Goal: Task Accomplishment & Management: Use online tool/utility

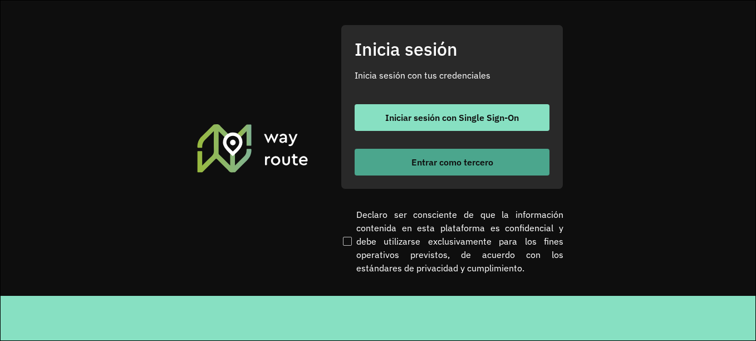
click at [414, 159] on font "Entrar como tercero" at bounding box center [452, 161] width 82 height 11
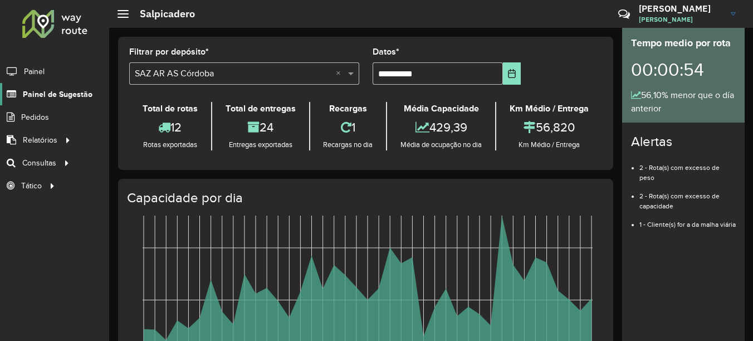
click at [75, 94] on span "Painel de Sugestão" at bounding box center [58, 95] width 70 height 12
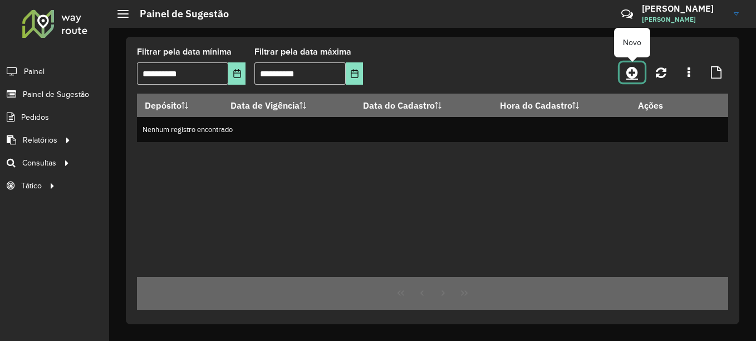
click at [636, 73] on icon at bounding box center [632, 72] width 12 height 13
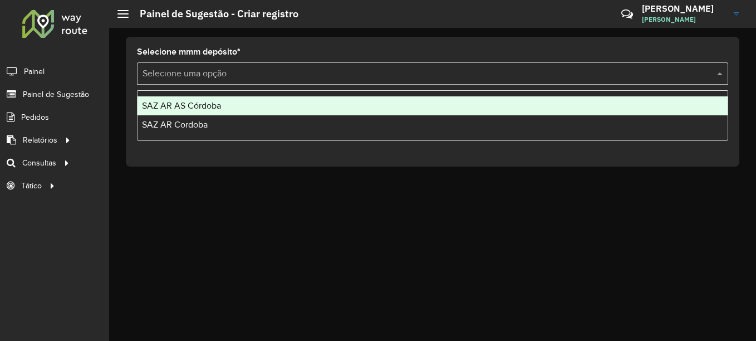
click at [257, 73] on input "text" at bounding box center [421, 73] width 558 height 13
click at [207, 105] on span "SAZ AR AS Córdoba" at bounding box center [181, 105] width 79 height 9
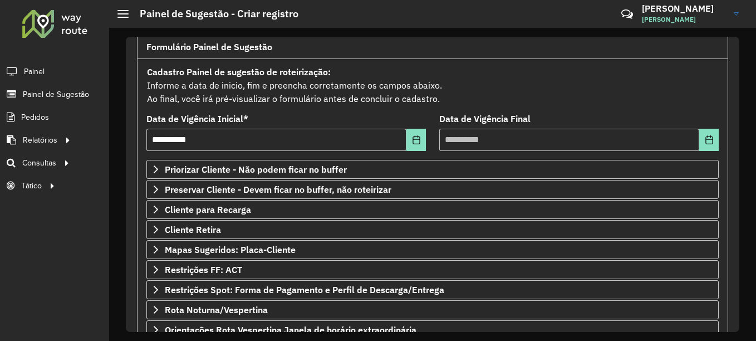
scroll to position [194, 0]
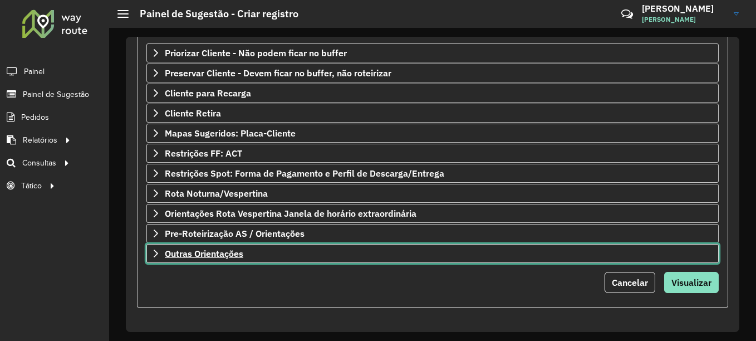
click at [233, 254] on span "Outras Orientações" at bounding box center [204, 253] width 78 height 9
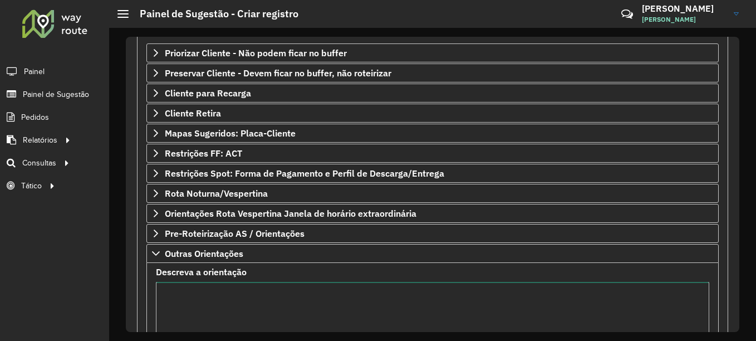
click at [194, 306] on textarea "Descreva a orientação" at bounding box center [432, 329] width 553 height 94
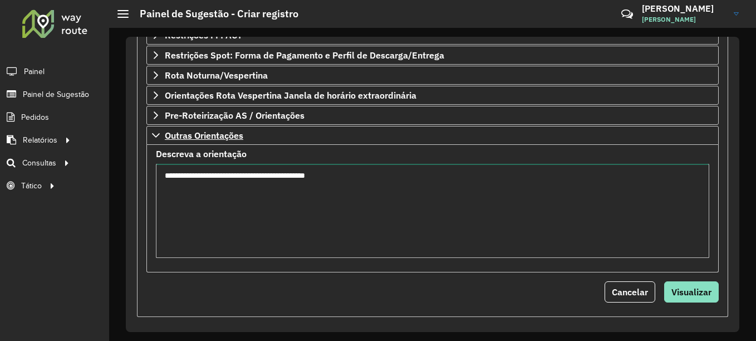
scroll to position [322, 0]
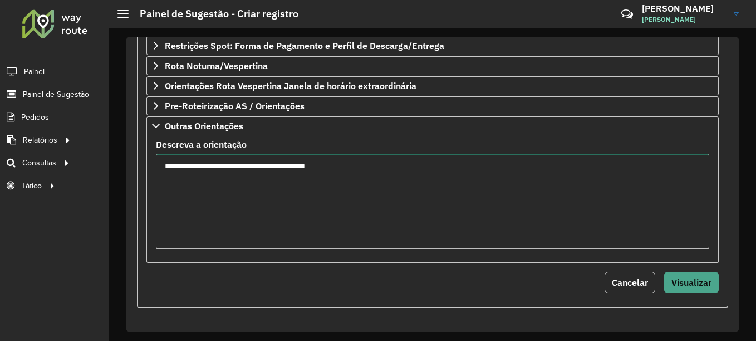
type textarea "**********"
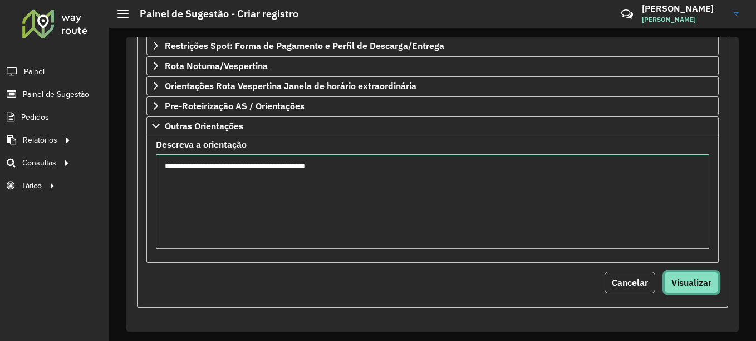
click at [701, 285] on span "Visualizar" at bounding box center [691, 282] width 40 height 11
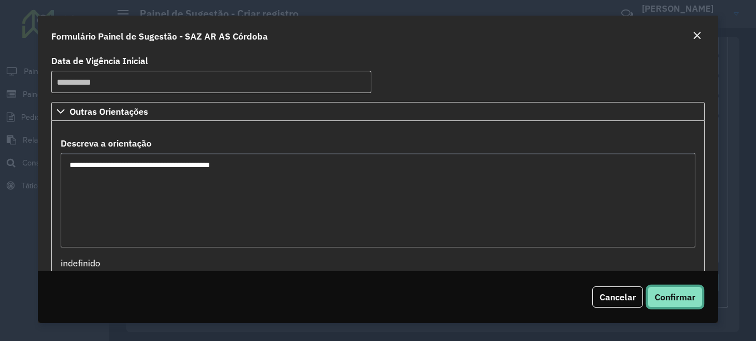
click at [683, 288] on button "Confirmar" at bounding box center [674, 296] width 55 height 21
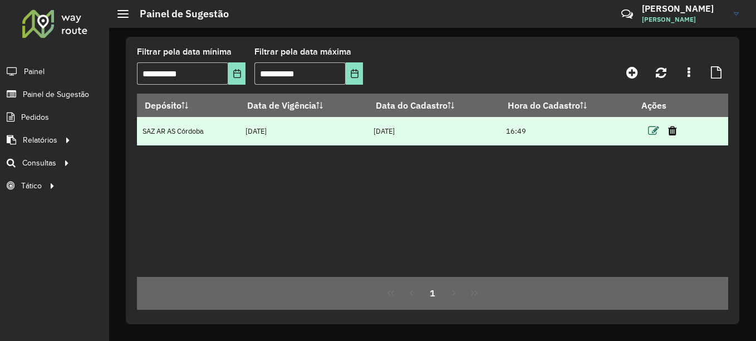
click at [655, 132] on icon at bounding box center [653, 130] width 11 height 11
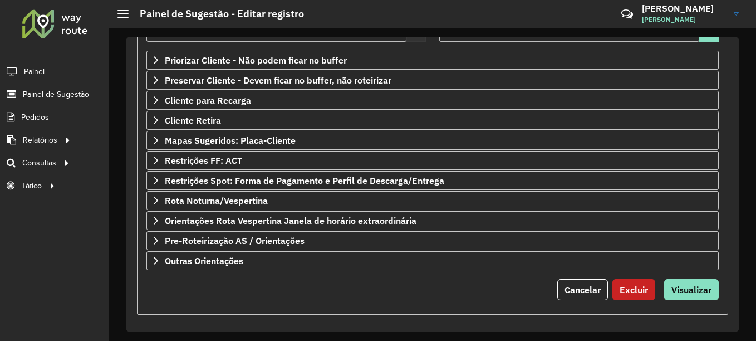
scroll to position [194, 0]
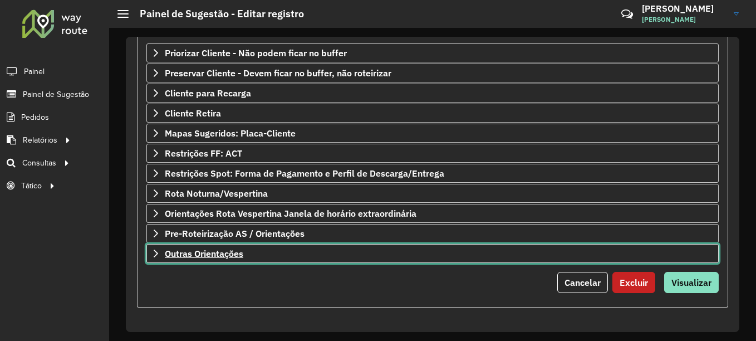
click at [239, 257] on span "Outras Orientações" at bounding box center [204, 253] width 78 height 9
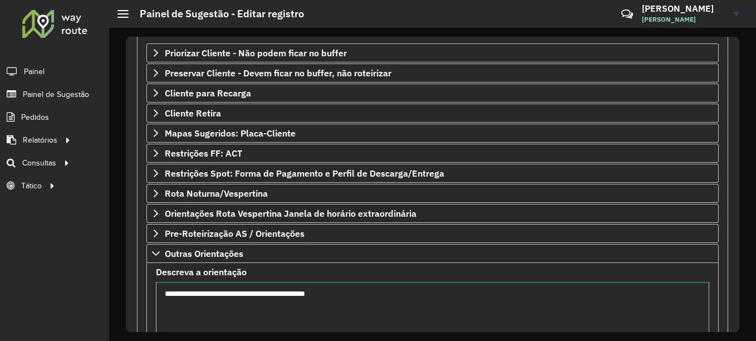
click at [379, 296] on textarea "**********" at bounding box center [432, 329] width 553 height 94
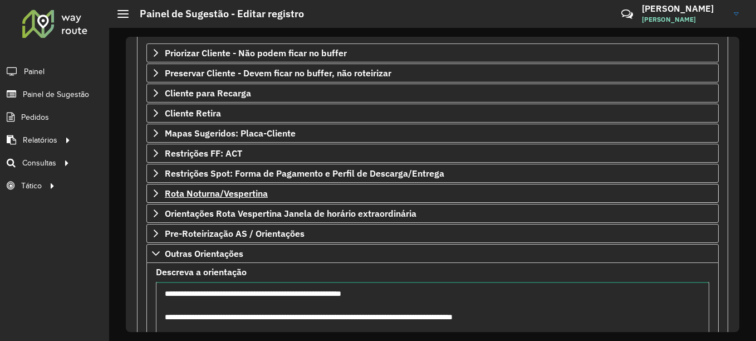
scroll to position [196, 0]
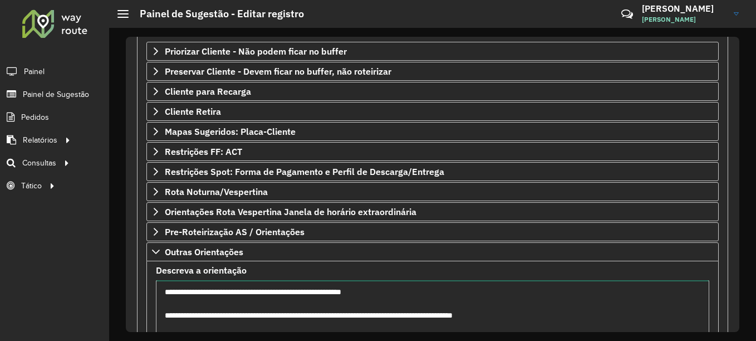
click at [571, 319] on textarea "**********" at bounding box center [432, 327] width 553 height 94
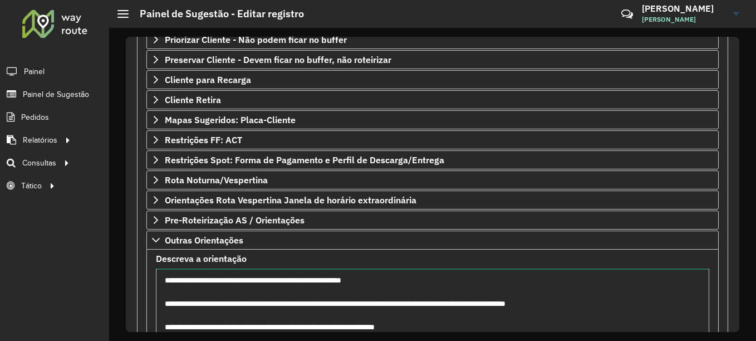
scroll to position [263, 0]
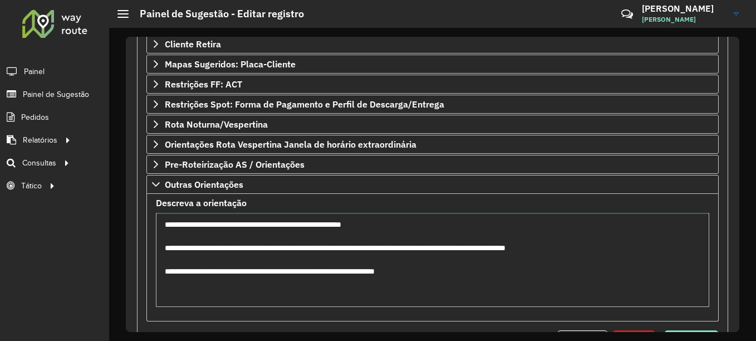
drag, startPoint x: 459, startPoint y: 274, endPoint x: 135, endPoint y: 223, distance: 327.9
click at [135, 223] on div "**********" at bounding box center [432, 107] width 604 height 517
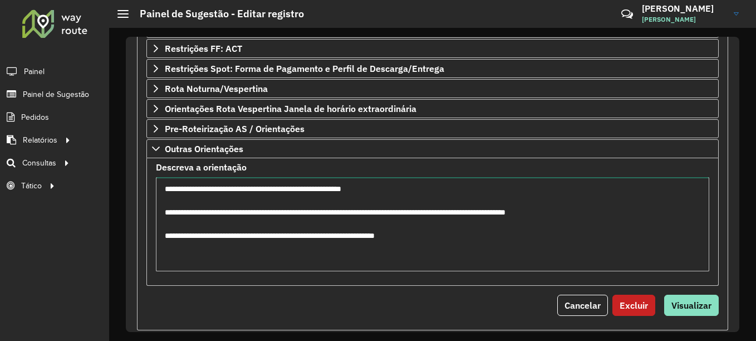
scroll to position [322, 0]
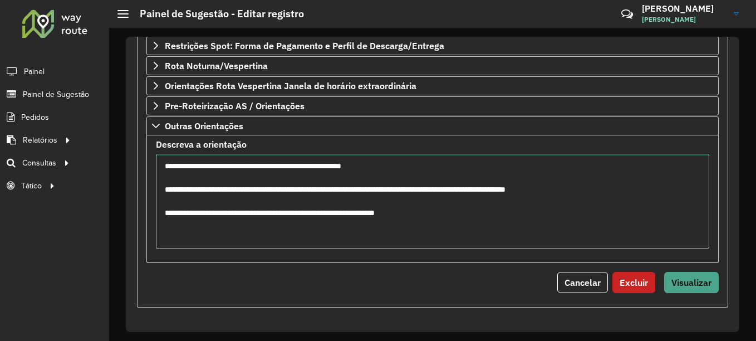
type textarea "**********"
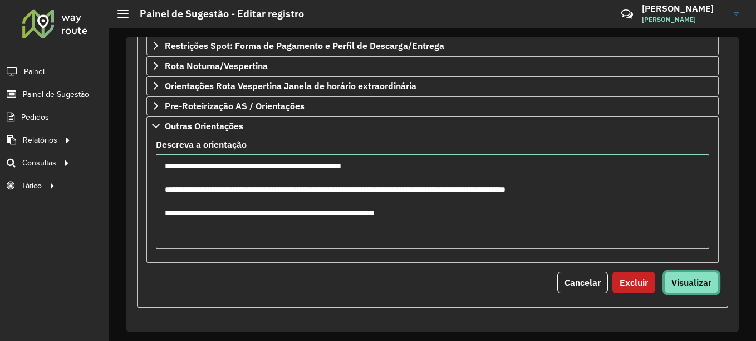
click at [687, 283] on span "Visualizar" at bounding box center [691, 282] width 40 height 11
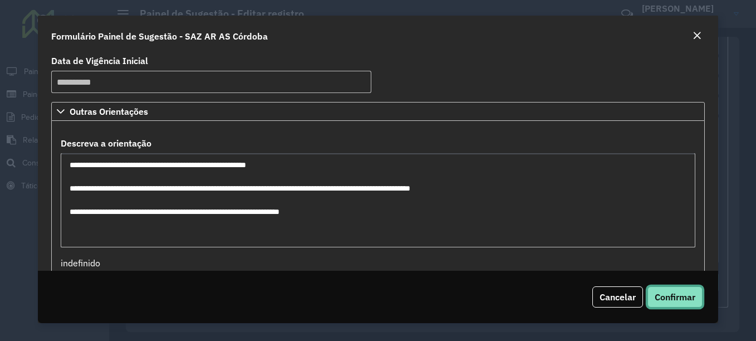
click at [676, 298] on span "Confirmar" at bounding box center [675, 296] width 41 height 11
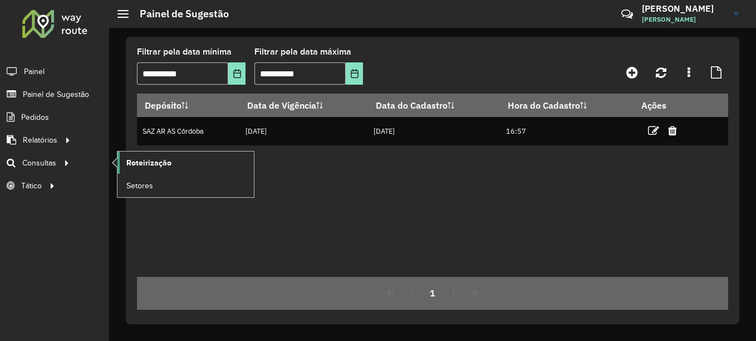
click at [168, 165] on span "Roteirização" at bounding box center [148, 163] width 45 height 12
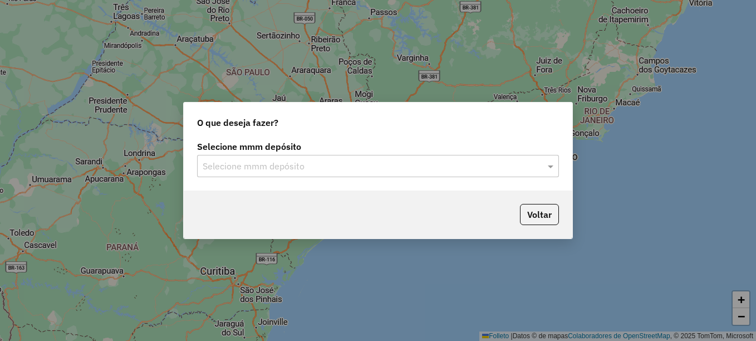
click at [272, 166] on input "text" at bounding box center [367, 166] width 328 height 13
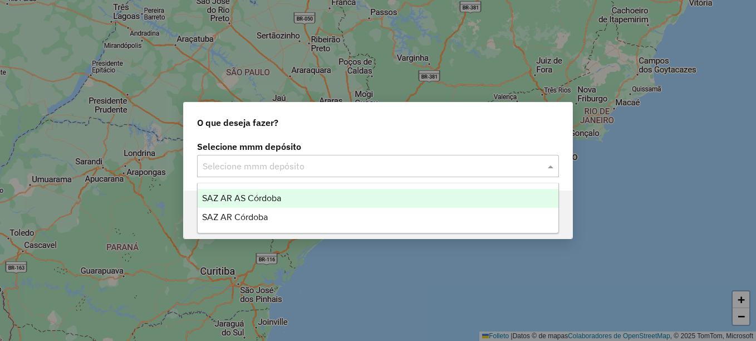
click at [260, 196] on span "SAZ AR AS Córdoba" at bounding box center [241, 197] width 79 height 9
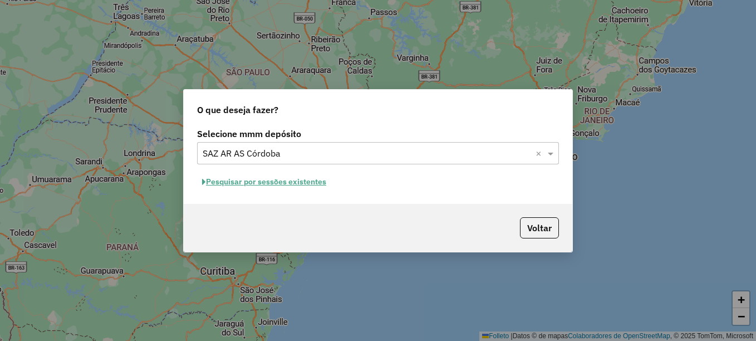
click at [288, 186] on button "Pesquisar por sessões existentes" at bounding box center [264, 181] width 134 height 17
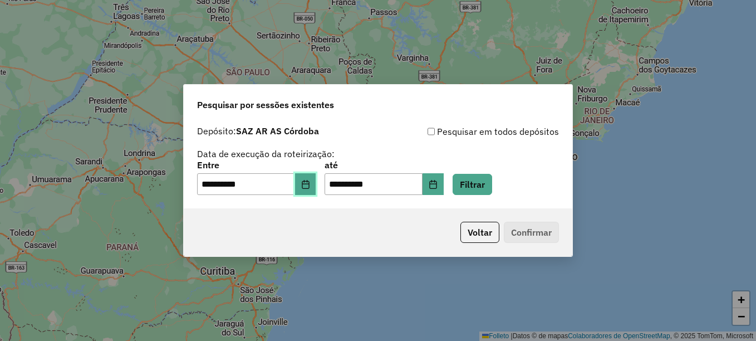
click at [316, 187] on button "Elija la fecha" at bounding box center [305, 184] width 21 height 22
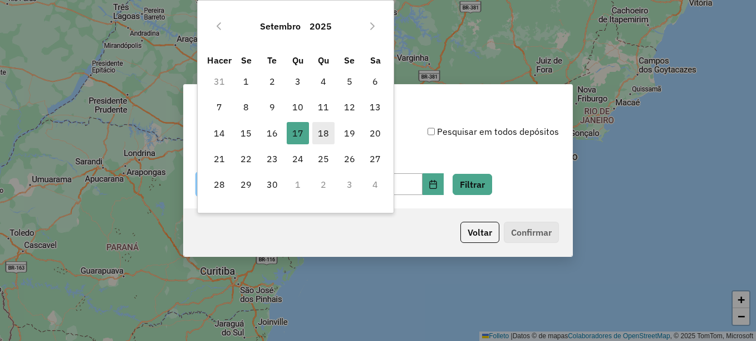
click at [327, 134] on font "18" at bounding box center [323, 132] width 11 height 13
type input "**********"
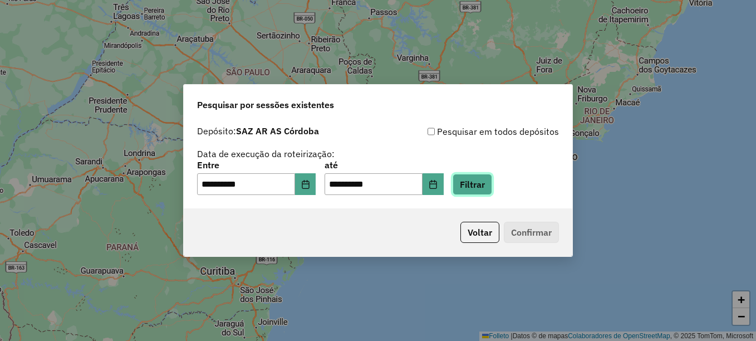
click at [488, 183] on button "Filtrar" at bounding box center [473, 184] width 40 height 21
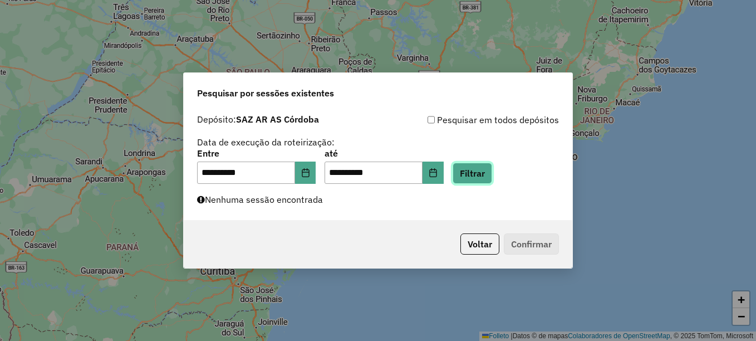
click at [492, 176] on button "Filtrar" at bounding box center [473, 173] width 40 height 21
click at [492, 175] on button "Filtrar" at bounding box center [473, 173] width 40 height 21
click at [492, 180] on button "Filtrar" at bounding box center [473, 173] width 40 height 21
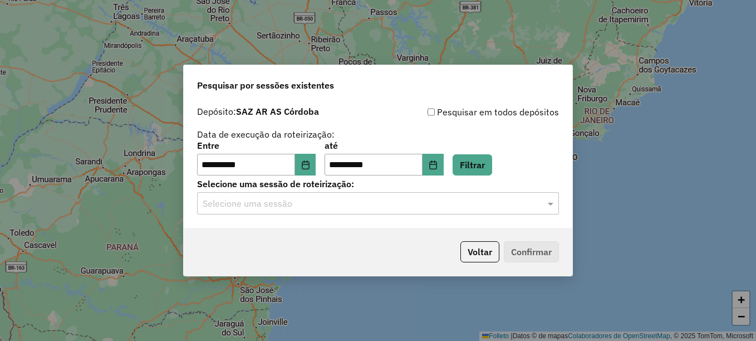
click at [385, 203] on input "text" at bounding box center [367, 203] width 328 height 13
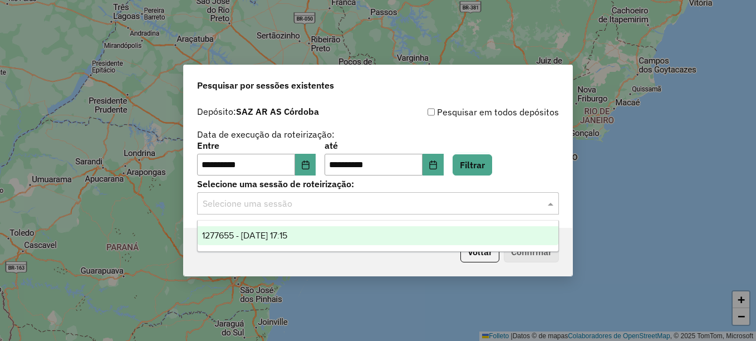
click at [331, 235] on div "1277655 - 18/09/2025 17:15" at bounding box center [378, 235] width 361 height 19
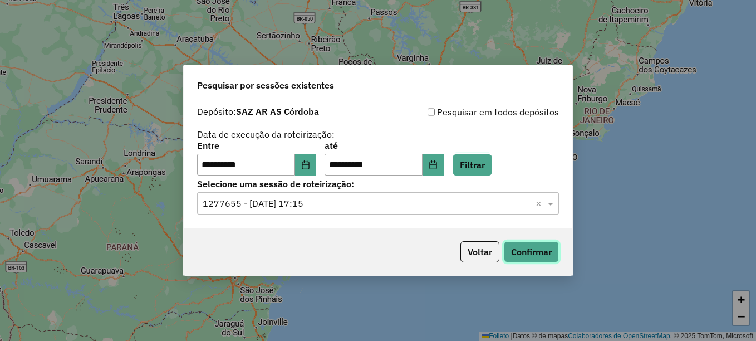
click at [547, 255] on button "Confirmar" at bounding box center [531, 251] width 55 height 21
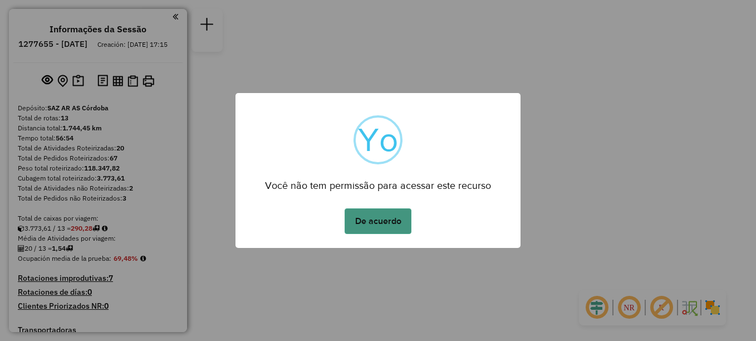
click at [396, 218] on button "De acuerdo" at bounding box center [378, 221] width 67 height 26
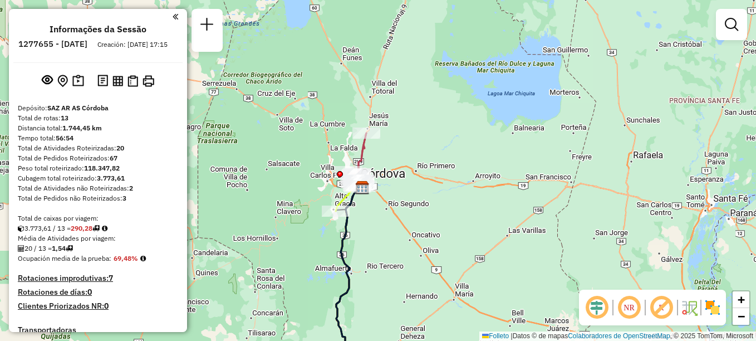
drag, startPoint x: 400, startPoint y: 267, endPoint x: 404, endPoint y: 236, distance: 30.8
click at [404, 237] on div "Janela de atendimento Grade de atendimento Capacidade Transportadoras Veículos …" at bounding box center [378, 170] width 756 height 341
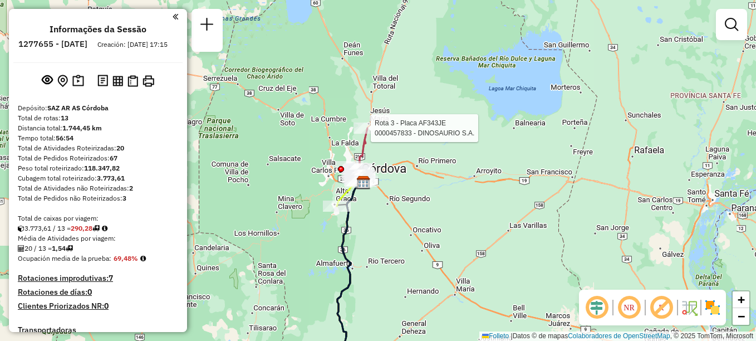
select select "**********"
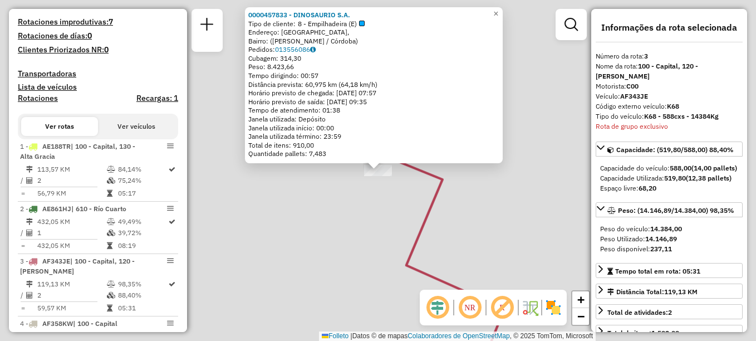
scroll to position [511, 0]
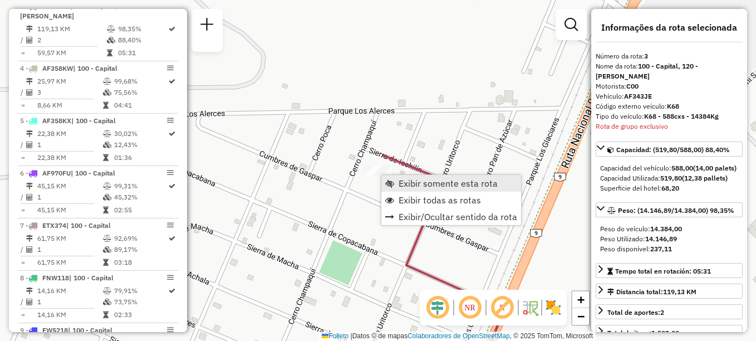
click at [414, 184] on span "Exibir somente esta rota" at bounding box center [448, 183] width 99 height 9
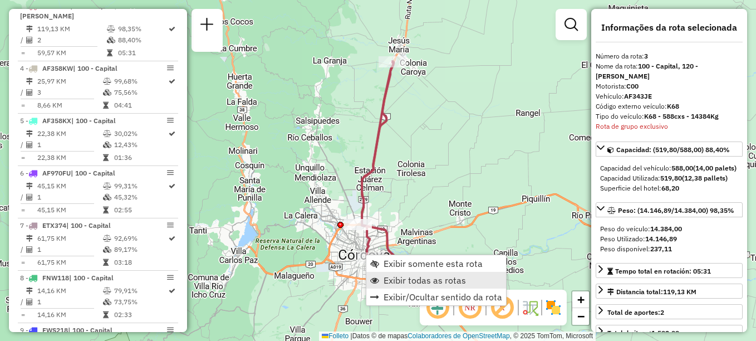
click at [396, 279] on span "Exibir todas as rotas" at bounding box center [425, 280] width 82 height 9
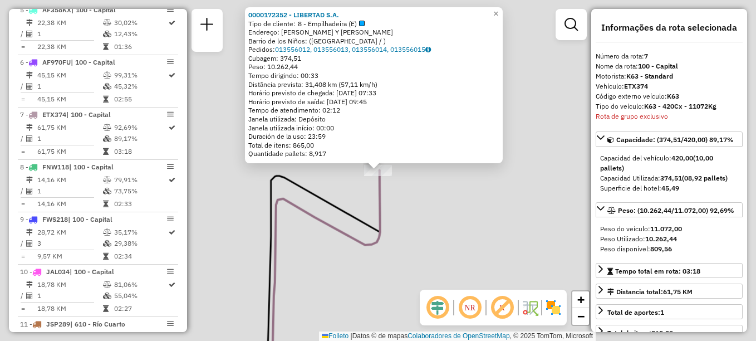
scroll to position [730, 0]
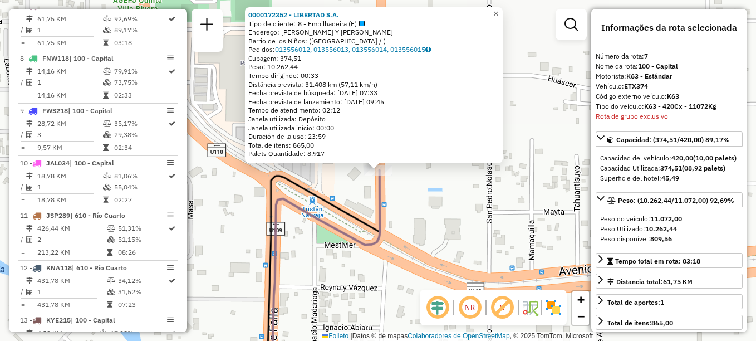
click at [498, 9] on span "×" at bounding box center [495, 13] width 5 height 9
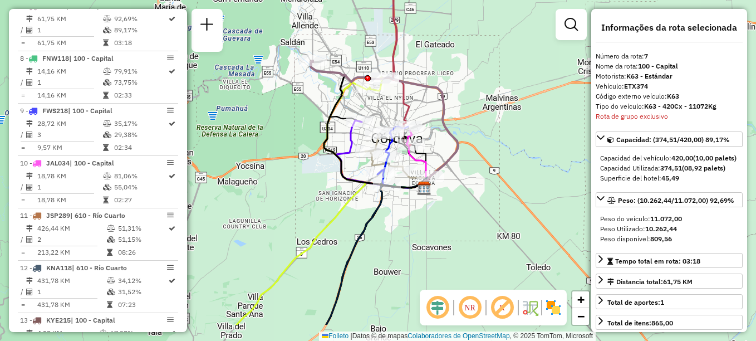
drag, startPoint x: 330, startPoint y: 194, endPoint x: 365, endPoint y: 48, distance: 149.3
click at [362, 61] on icon at bounding box center [369, 124] width 116 height 127
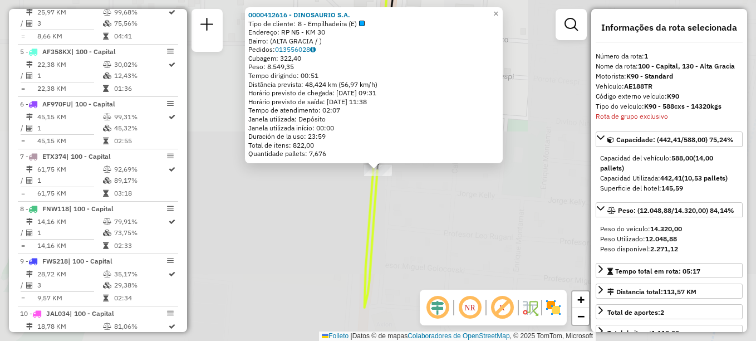
scroll to position [396, 0]
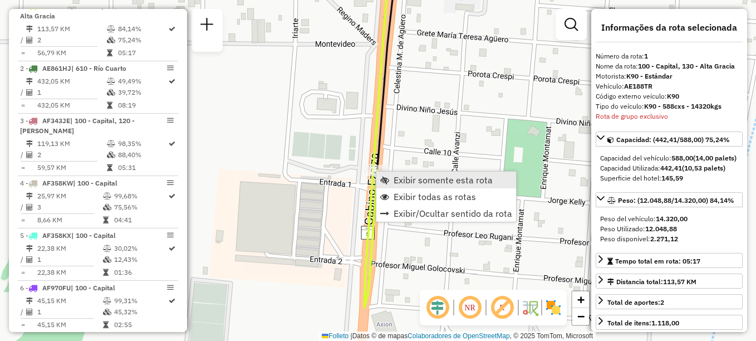
click at [401, 181] on span "Exibir somente esta rota" at bounding box center [443, 179] width 99 height 9
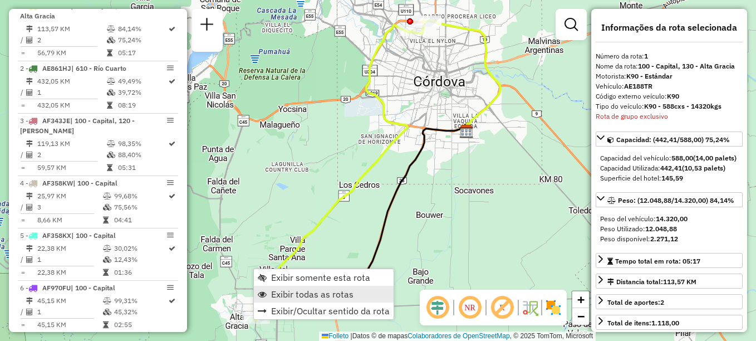
click at [281, 298] on span "Exibir todas as rotas" at bounding box center [312, 293] width 82 height 9
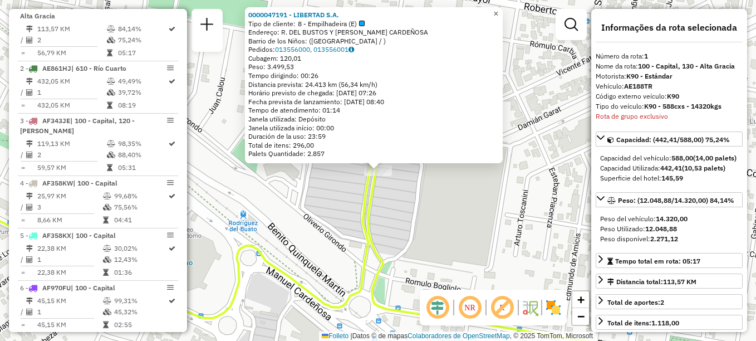
click at [498, 14] on span "×" at bounding box center [495, 13] width 5 height 9
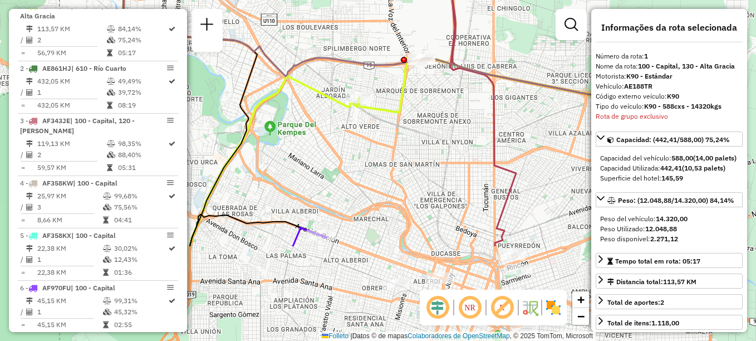
drag, startPoint x: 394, startPoint y: 171, endPoint x: 386, endPoint y: 7, distance: 164.9
click at [387, 23] on div "Janela de atendimento Grade de atendimento Capacidade Transportadoras Veículos …" at bounding box center [378, 170] width 756 height 341
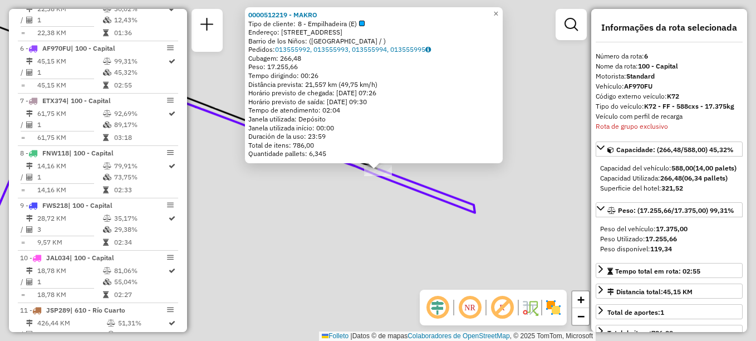
scroll to position [678, 0]
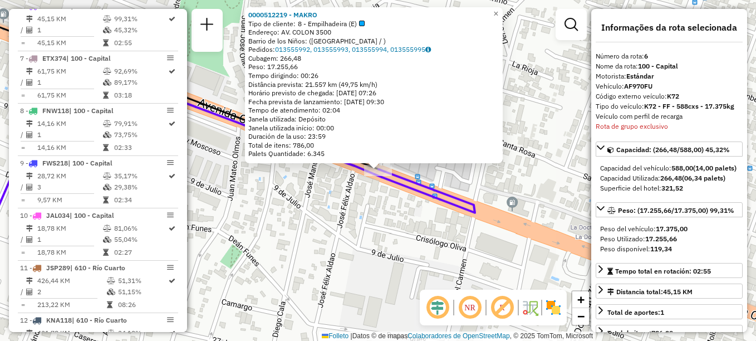
drag, startPoint x: 391, startPoint y: 183, endPoint x: 355, endPoint y: 136, distance: 58.3
click at [356, 139] on div "0000512219 - MAKRO Tipo de cliente: 8 - Empilhadeira (E) Endereço: AV. COLON 35…" at bounding box center [378, 170] width 756 height 341
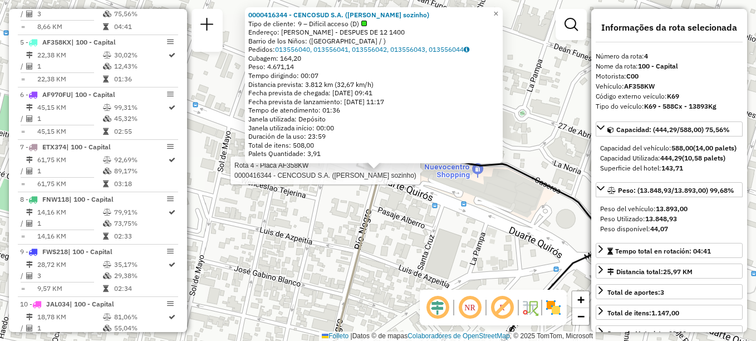
scroll to position [573, 0]
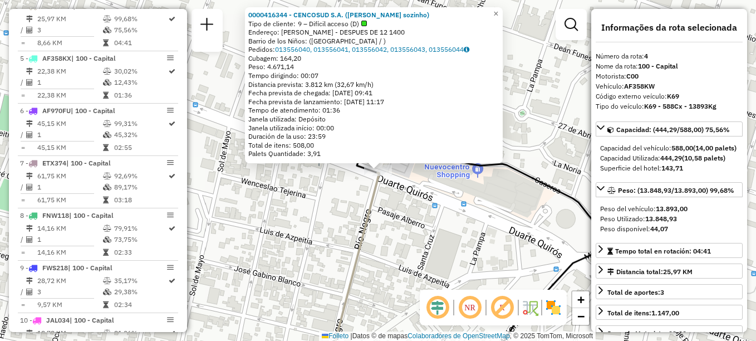
click at [382, 250] on div "0000416344 - CENCOSUD S.A. (Sai sozinho) Tipo de cliente: 9 – Difícil acceso (D…" at bounding box center [378, 170] width 756 height 341
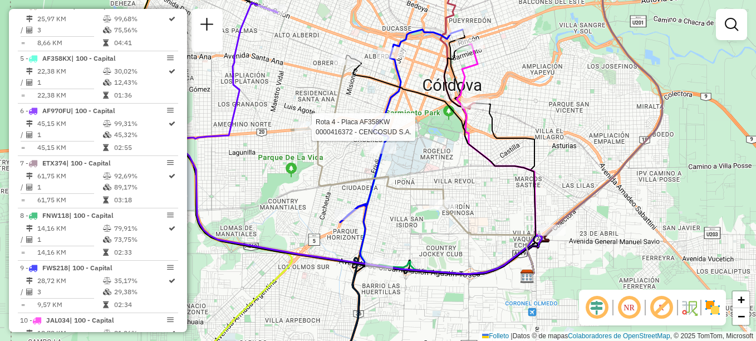
select select "**********"
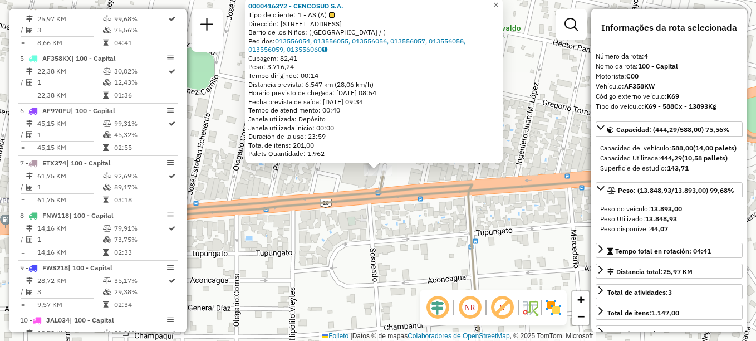
click at [498, 4] on span "×" at bounding box center [495, 4] width 5 height 9
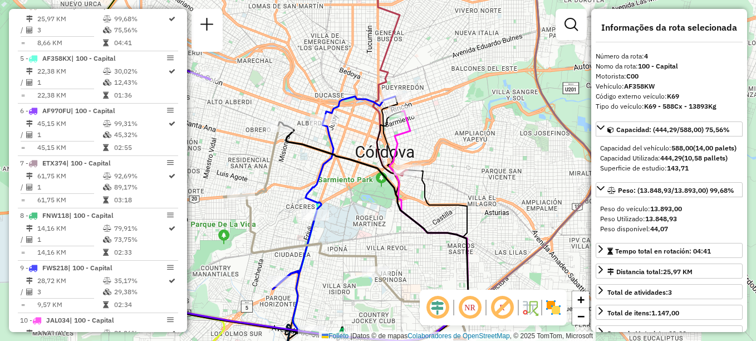
click at [370, 265] on icon at bounding box center [300, 199] width 153 height 146
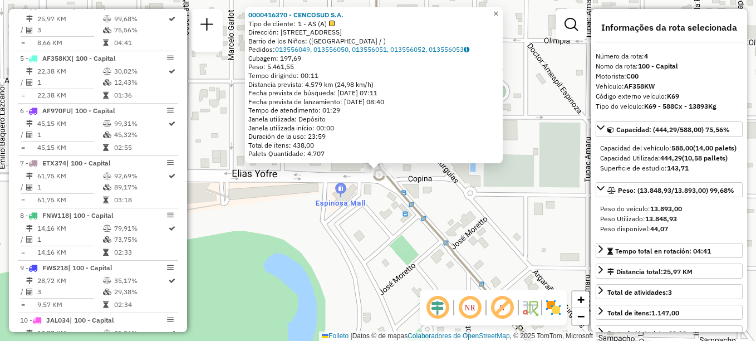
click at [498, 10] on span "×" at bounding box center [495, 13] width 5 height 9
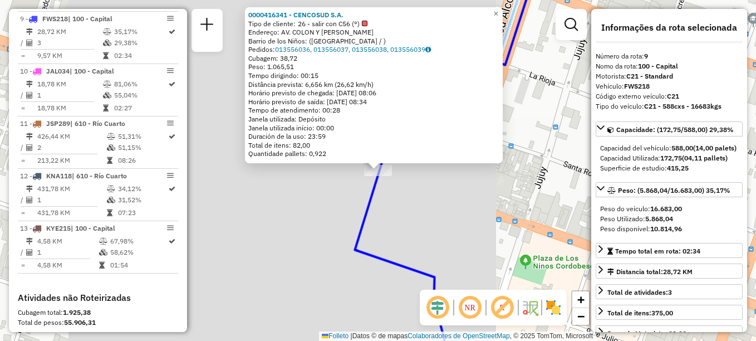
scroll to position [835, 0]
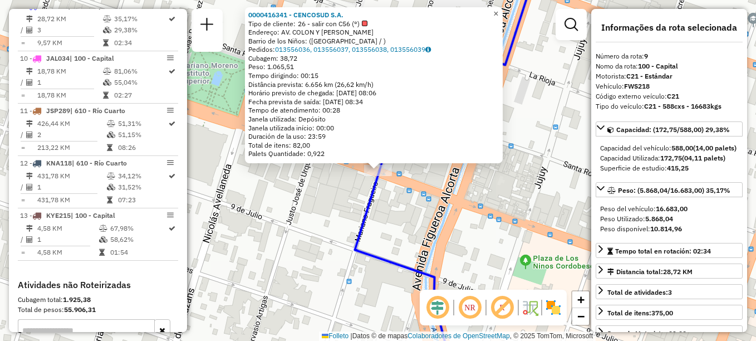
click at [498, 9] on span "×" at bounding box center [495, 13] width 5 height 9
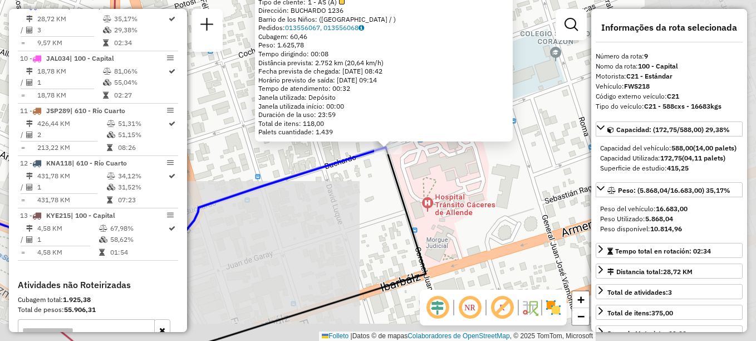
drag, startPoint x: 360, startPoint y: 215, endPoint x: 414, endPoint y: 130, distance: 100.4
click at [409, 135] on div "0000416384 - CENCOSUD S.A. Tipo de cliente: 1 - AS (A) Dirección: BUCHARDO 1236…" at bounding box center [378, 170] width 756 height 341
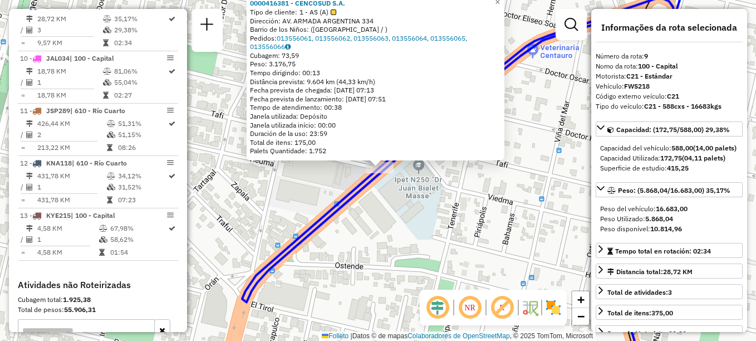
click at [390, 236] on div "0000416381 - CENCOSUD S.A. Tipo de cliente: 1 - AS (A) Dirección: AV. ARMADA AR…" at bounding box center [378, 170] width 756 height 341
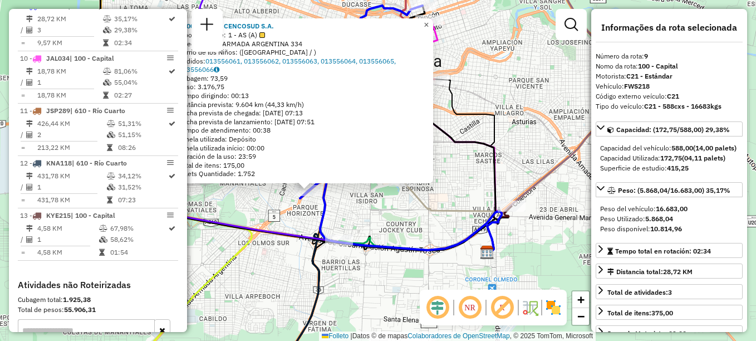
drag, startPoint x: 430, startPoint y: 22, endPoint x: 433, endPoint y: 55, distance: 33.5
click at [431, 22] on link "×" at bounding box center [426, 24] width 13 height 13
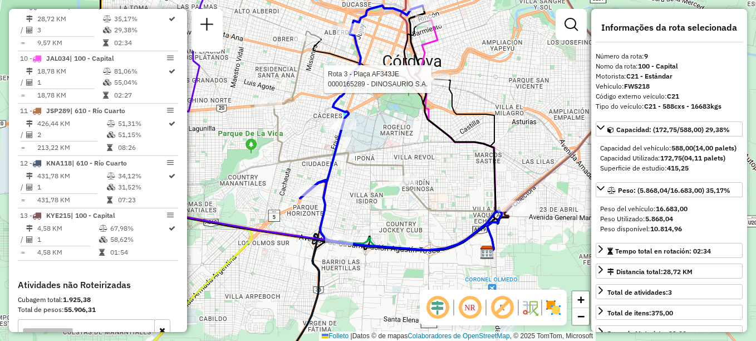
click at [416, 146] on icon at bounding box center [453, 128] width 89 height 245
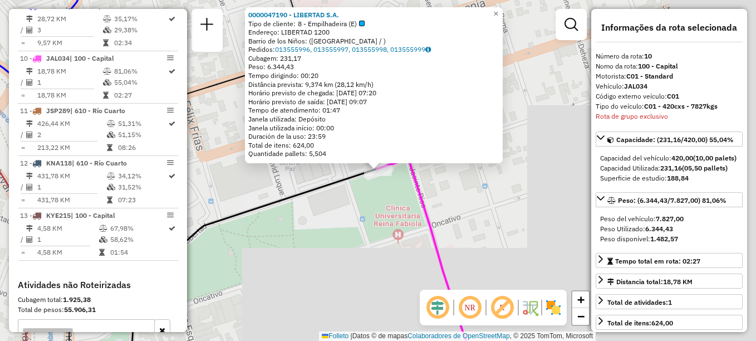
scroll to position [887, 0]
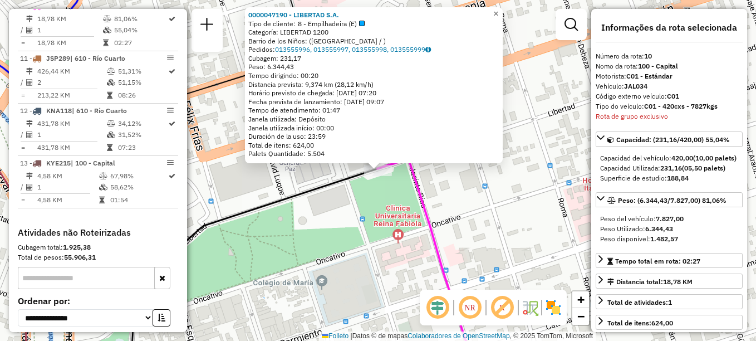
click at [498, 13] on span "×" at bounding box center [495, 13] width 5 height 9
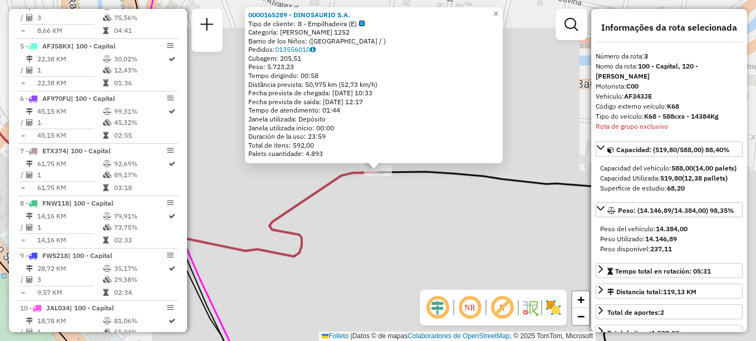
scroll to position [511, 0]
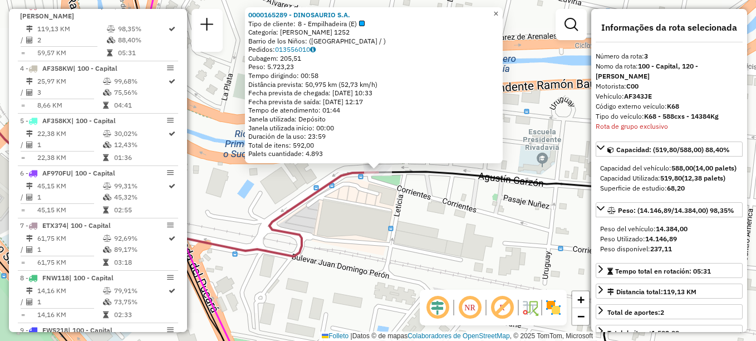
click at [498, 9] on span "×" at bounding box center [495, 13] width 5 height 9
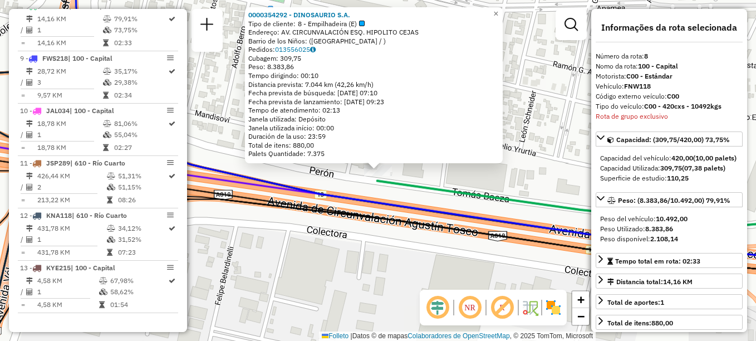
click at [399, 203] on icon at bounding box center [454, 114] width 756 height 297
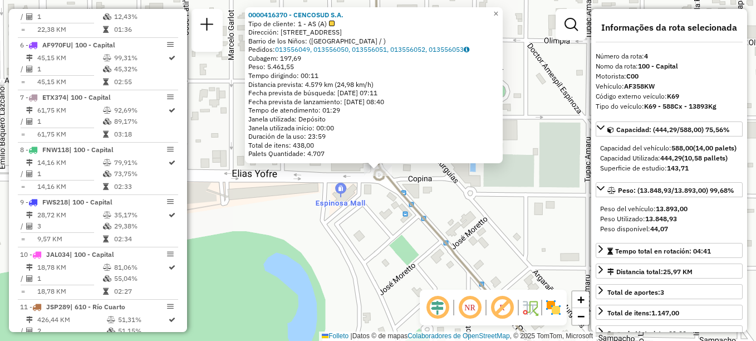
scroll to position [573, 0]
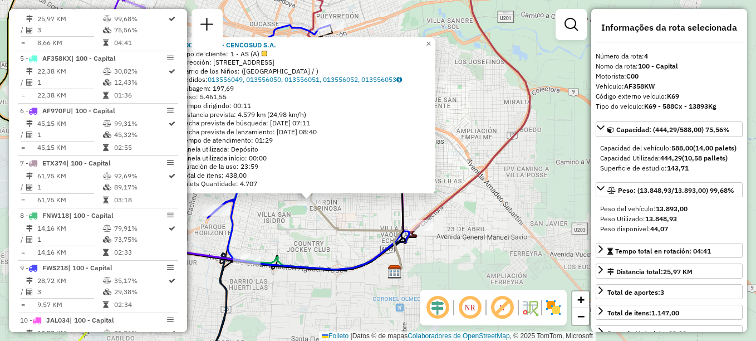
drag, startPoint x: 360, startPoint y: 219, endPoint x: 321, endPoint y: 160, distance: 71.0
click at [323, 165] on div "0000416370 - CENCOSUD S.A. Tipo de cliente: 1 - AS (A) Dirección: AVENIDA RICHI…" at bounding box center [378, 170] width 756 height 341
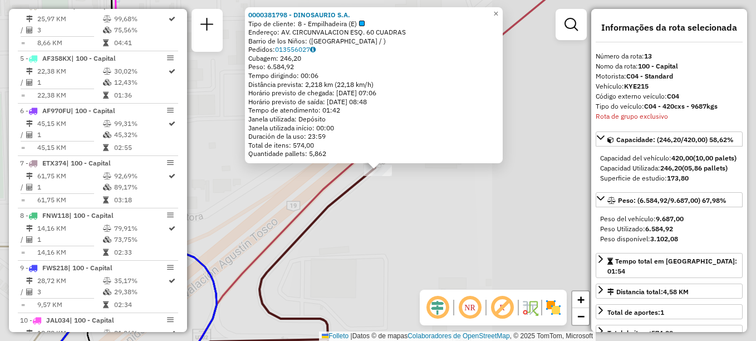
scroll to position [968, 0]
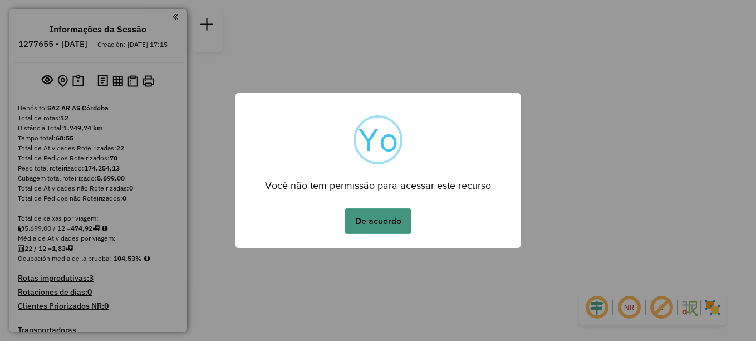
click at [378, 225] on button "De acuerdo" at bounding box center [378, 221] width 67 height 26
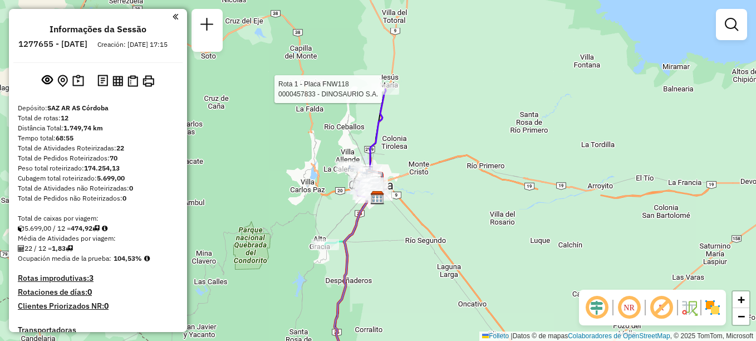
select select "**********"
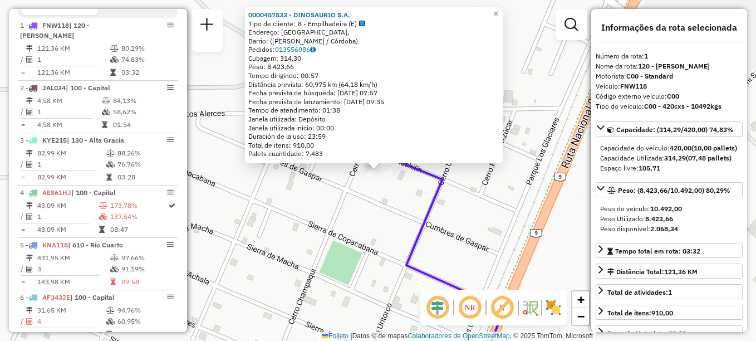
scroll to position [396, 0]
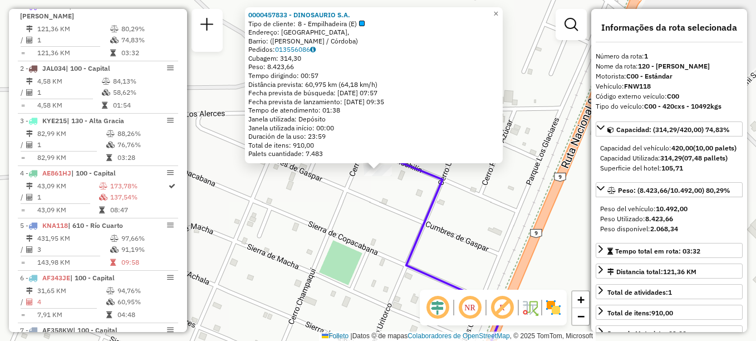
click at [501, 205] on div "0000457833 - DINOSAURIO S.A. Tipo de cliente: 8 - Empilhadeira (E) Endereço: [G…" at bounding box center [378, 170] width 756 height 341
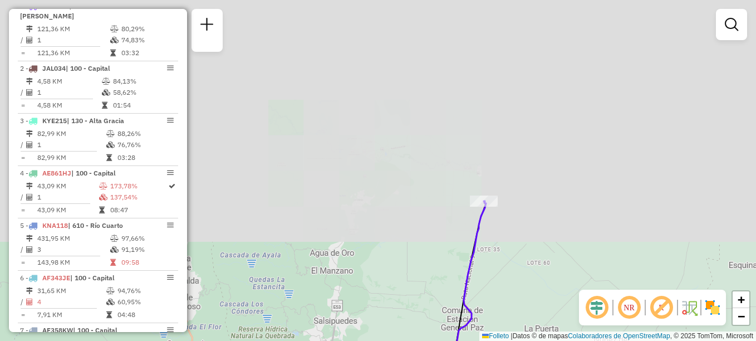
click at [460, 122] on div "Janela de atendimento Grade de atendimento Capacidade Transportadoras Veículos …" at bounding box center [378, 170] width 756 height 341
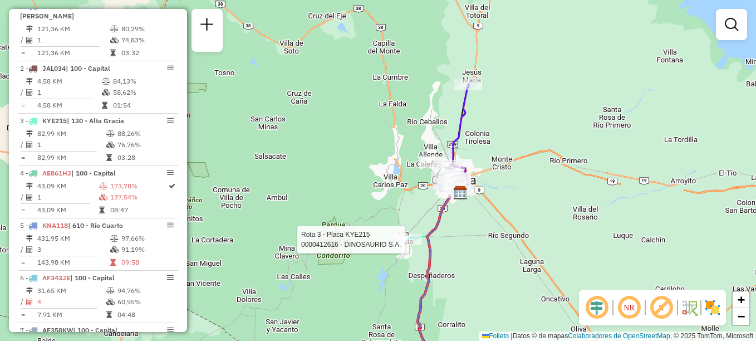
select select "**********"
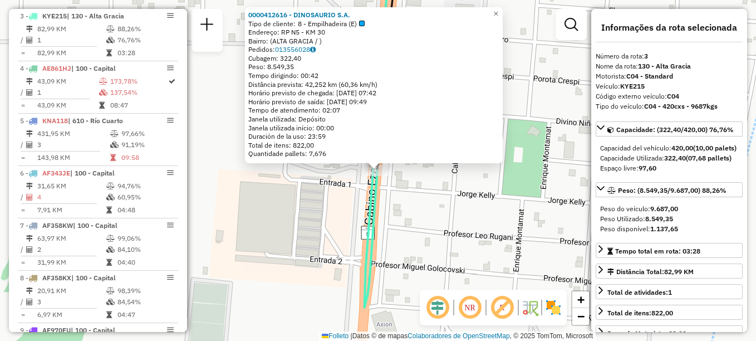
scroll to position [501, 0]
click at [406, 244] on div "0000412616 - DINOSAURIO S.A. Tipo de cliente: 8 - Empilhadeira (E) Endereço: RP…" at bounding box center [378, 170] width 756 height 341
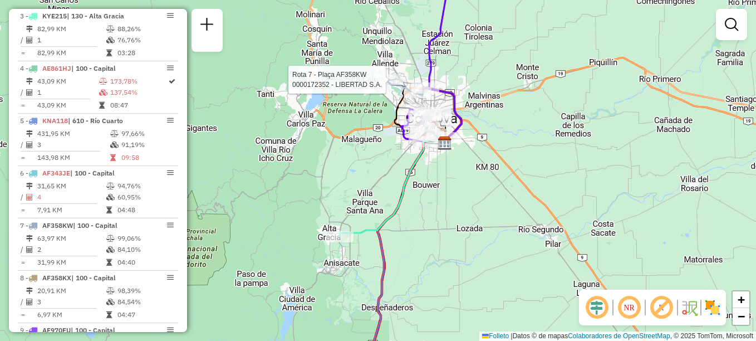
select select "**********"
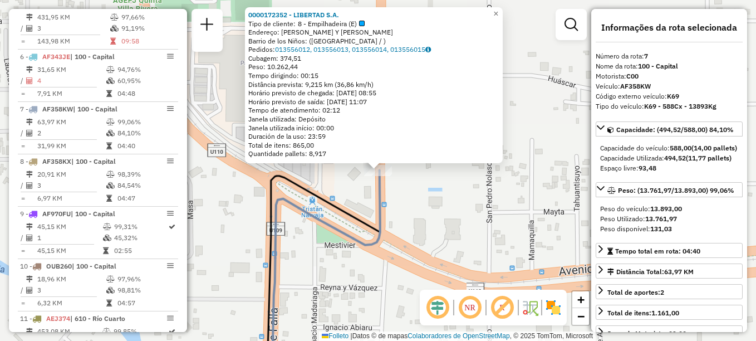
scroll to position [710, 0]
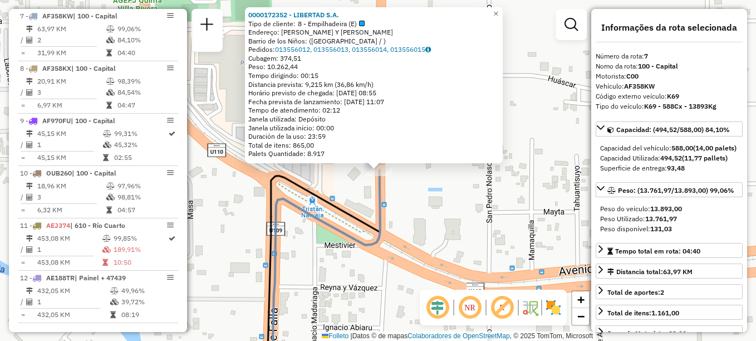
click at [435, 189] on div "0000172352 - LIBERTAD S.A. Tipo de cliente: 8 - Empilhadeira (E) Endereço: [PER…" at bounding box center [378, 170] width 756 height 341
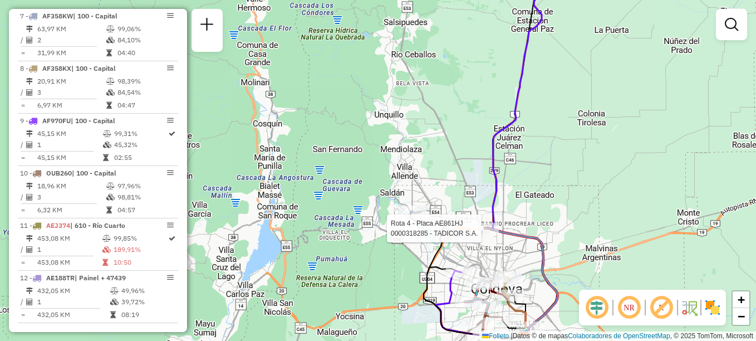
select select "**********"
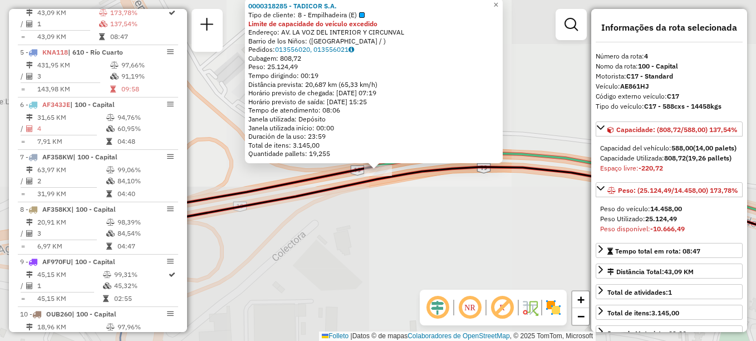
scroll to position [553, 0]
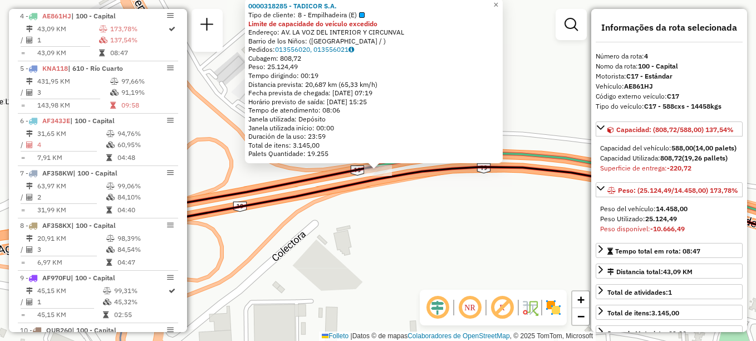
click at [490, 230] on div "0000318285 - TADICOR S.A. Tipo de cliente: 8 - Empilhadeira (E) Limite de capac…" at bounding box center [378, 170] width 756 height 341
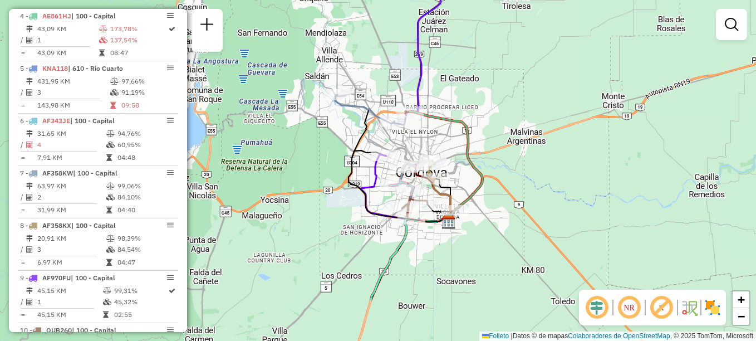
drag, startPoint x: 417, startPoint y: 179, endPoint x: 425, endPoint y: 127, distance: 52.3
click at [425, 127] on div "Janela de atendimento Grade de atendimento Capacidade Transportadoras Veículos …" at bounding box center [378, 170] width 756 height 341
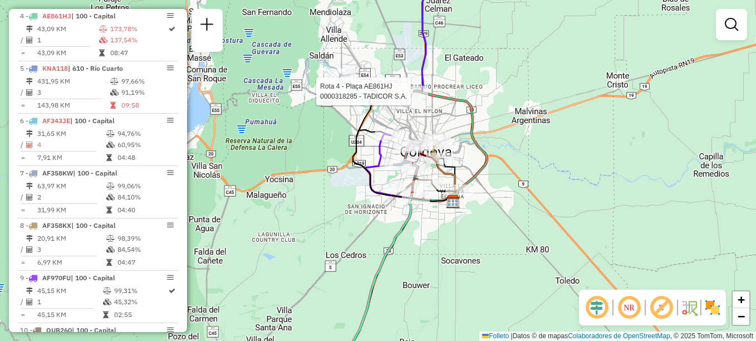
select select "**********"
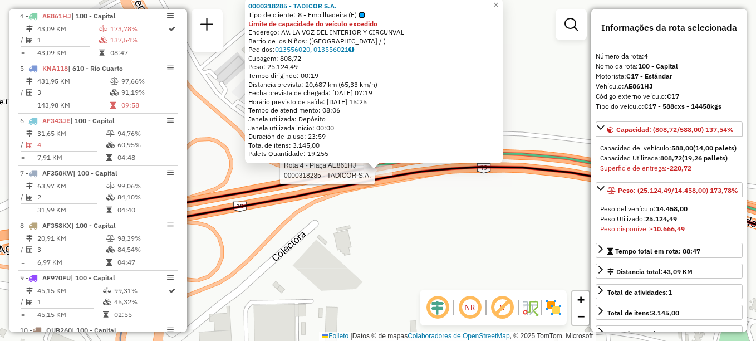
click at [494, 276] on div "Rota 4 - Plaça AE861HJ 0000318285 - TADICOR S.A. 0000318285 - TADICOR S.A. Tipo…" at bounding box center [378, 170] width 756 height 341
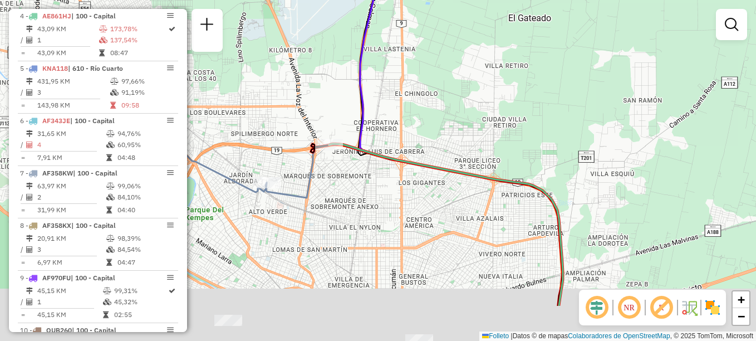
drag, startPoint x: 383, startPoint y: 206, endPoint x: 426, endPoint y: 108, distance: 106.9
click at [422, 117] on div "Janela de atendimento Grade de atendimento Capacidade Transportadoras Veículos …" at bounding box center [378, 170] width 756 height 341
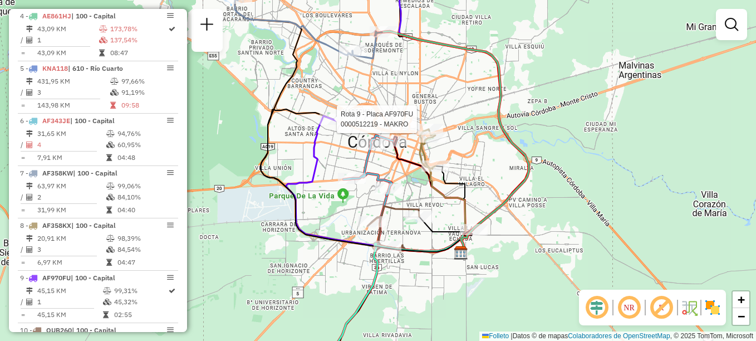
select select "**********"
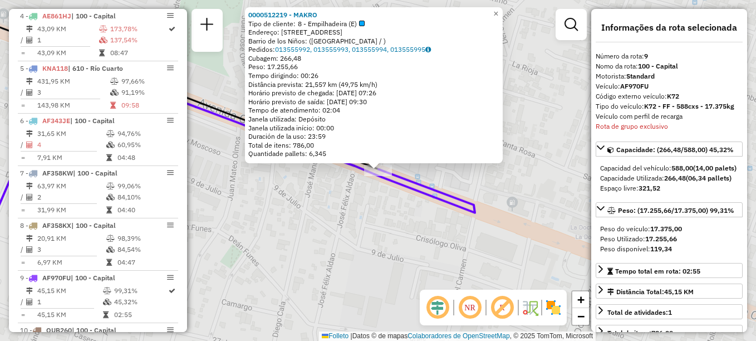
scroll to position [720, 0]
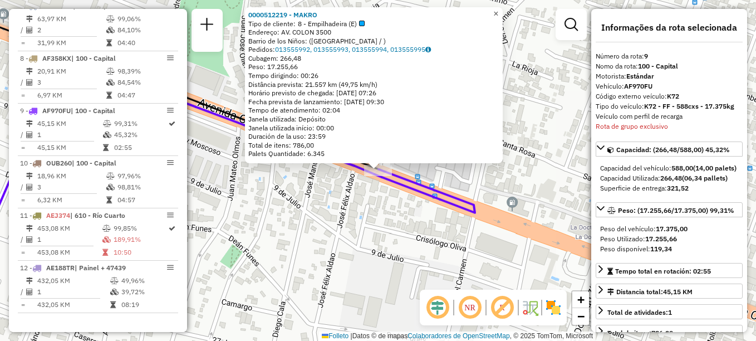
click at [498, 11] on span "×" at bounding box center [495, 13] width 5 height 9
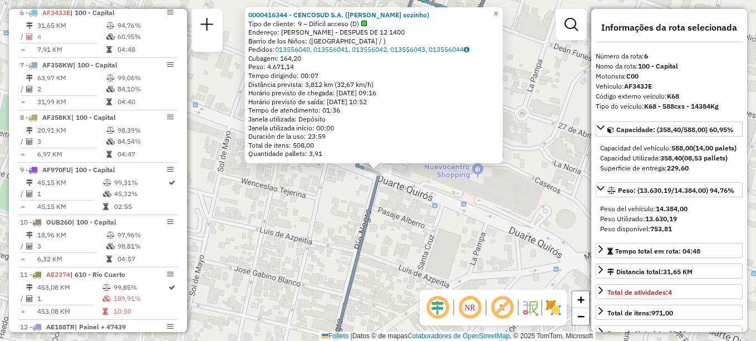
scroll to position [658, 0]
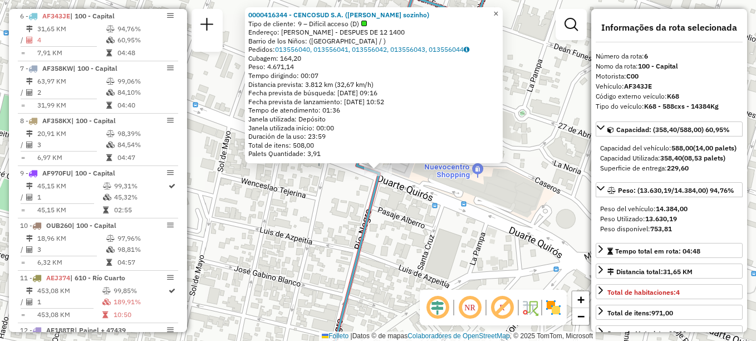
click at [498, 10] on span "×" at bounding box center [495, 13] width 5 height 9
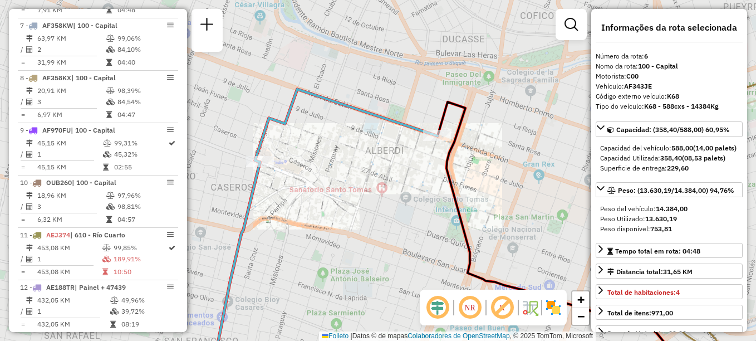
scroll to position [720, 0]
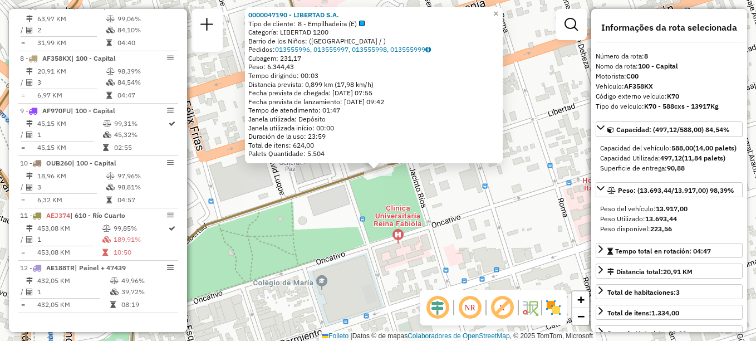
click at [377, 195] on div "0000047190 - LIBERTAD S.A. Tipo de cliente: 8 - Empilhadeira (E) Categoría: LIB…" at bounding box center [378, 170] width 756 height 341
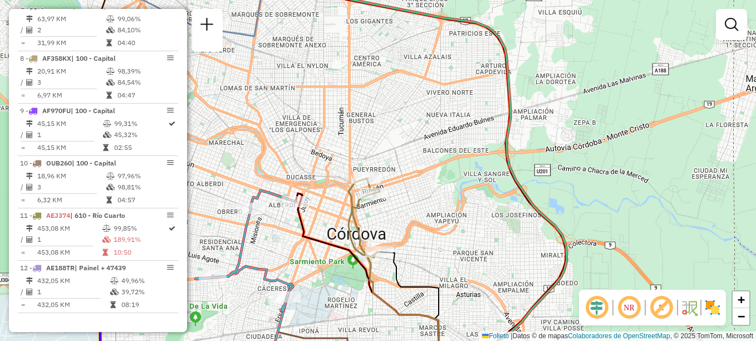
drag, startPoint x: 453, startPoint y: 140, endPoint x: 460, endPoint y: 129, distance: 13.0
click at [458, 131] on div "Janela de atendimento Grade de atendimento Capacidade Transportadoras Veículos …" at bounding box center [378, 170] width 756 height 341
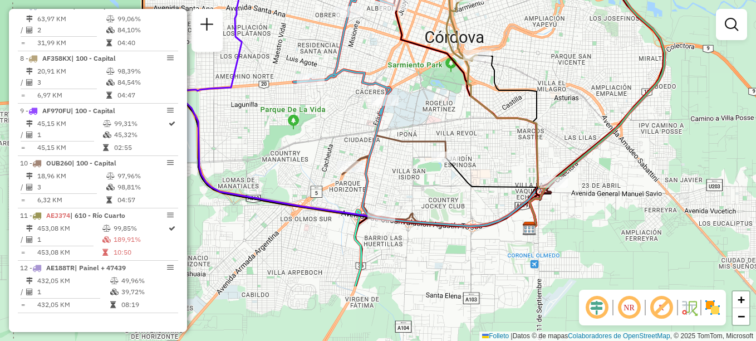
drag, startPoint x: 431, startPoint y: 219, endPoint x: 487, endPoint y: 129, distance: 105.5
click at [487, 129] on div "Janela de atendimento Grade de atendimento Capacidade Transportadoras Veículos …" at bounding box center [378, 170] width 756 height 341
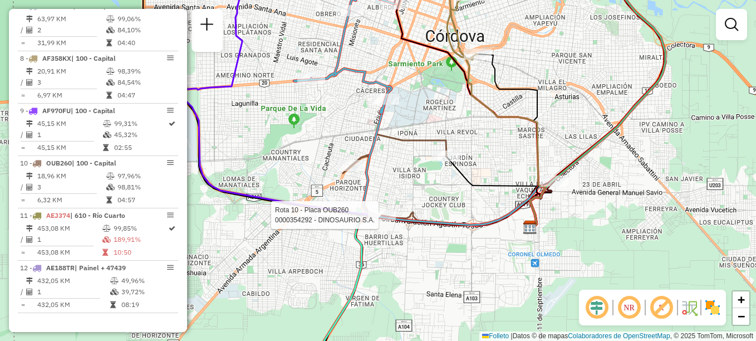
select select "**********"
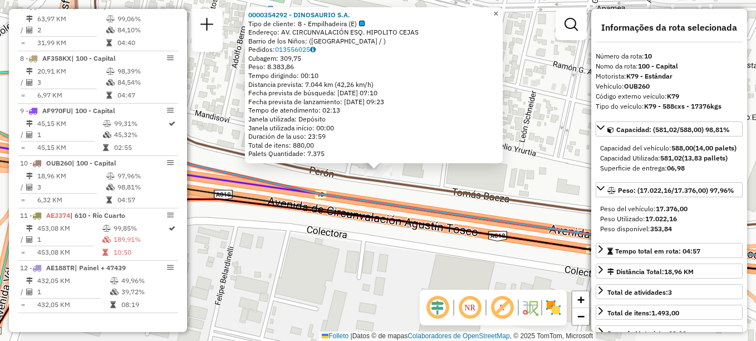
drag, startPoint x: 500, startPoint y: 13, endPoint x: 486, endPoint y: 27, distance: 19.7
click at [500, 13] on link "×" at bounding box center [495, 13] width 13 height 13
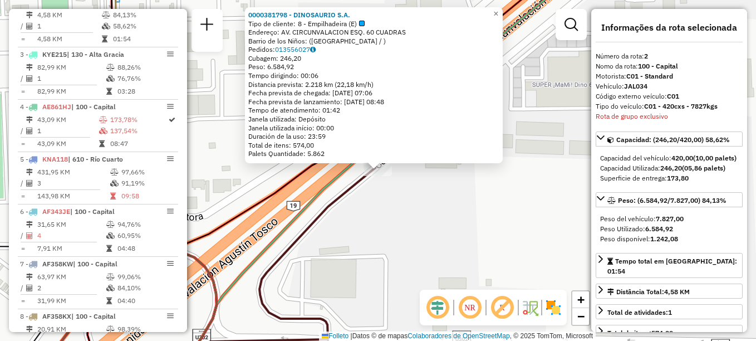
scroll to position [449, 0]
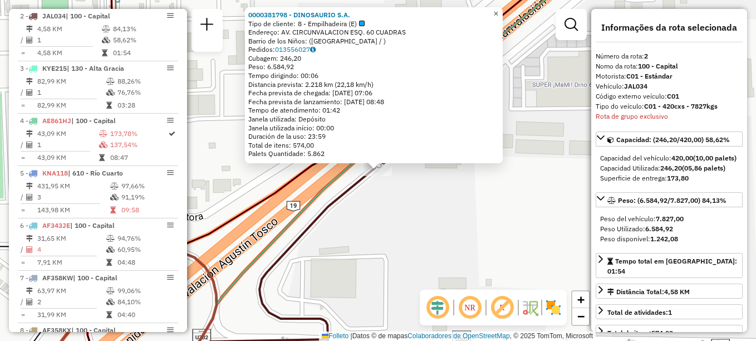
click at [503, 10] on link "×" at bounding box center [495, 13] width 13 height 13
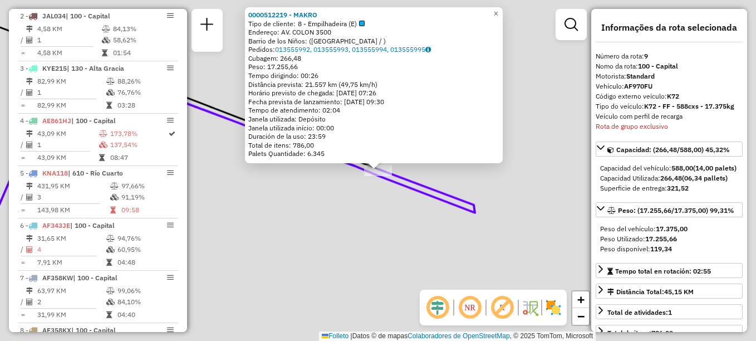
scroll to position [720, 0]
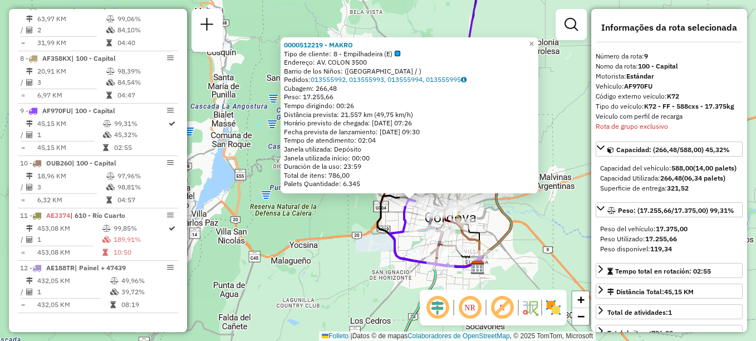
click at [545, 251] on div "0000512219 - MAKRO Tipo de cliente: 8 - Empilhadeira (E) Endereço: AV. COLON 35…" at bounding box center [378, 170] width 756 height 341
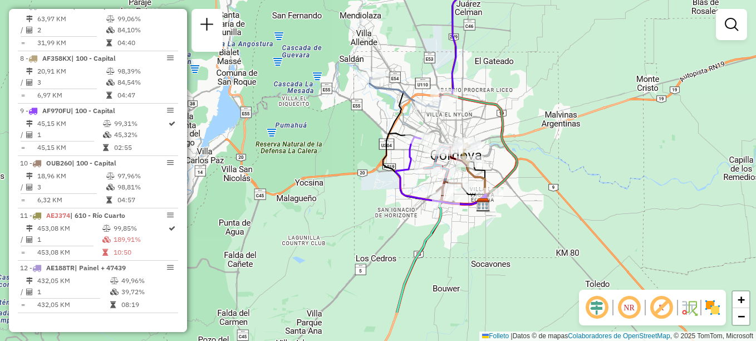
drag, startPoint x: 464, startPoint y: 269, endPoint x: 481, endPoint y: 137, distance: 133.5
click at [479, 145] on icon at bounding box center [441, 170] width 90 height 67
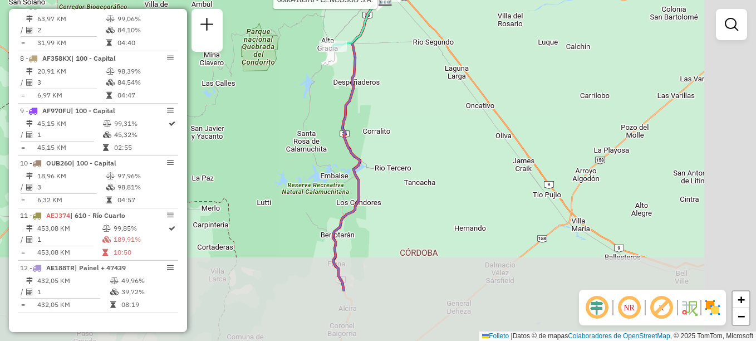
drag, startPoint x: 415, startPoint y: 146, endPoint x: 394, endPoint y: 95, distance: 55.4
click at [397, 110] on div "Rota 10 - Placa OUB260 0000416370 - CENCOSUD S.A. Janela de atendimento Grade d…" at bounding box center [378, 170] width 756 height 341
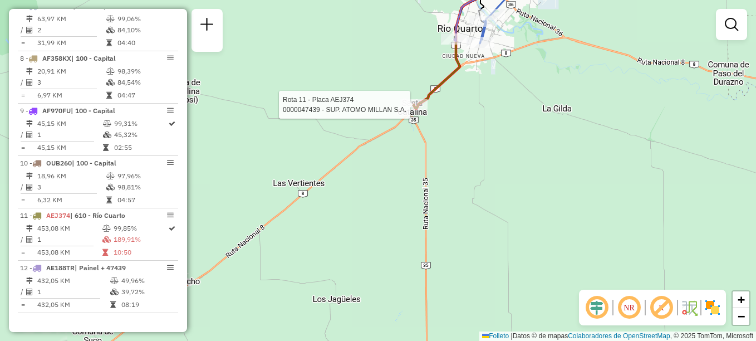
select select "**********"
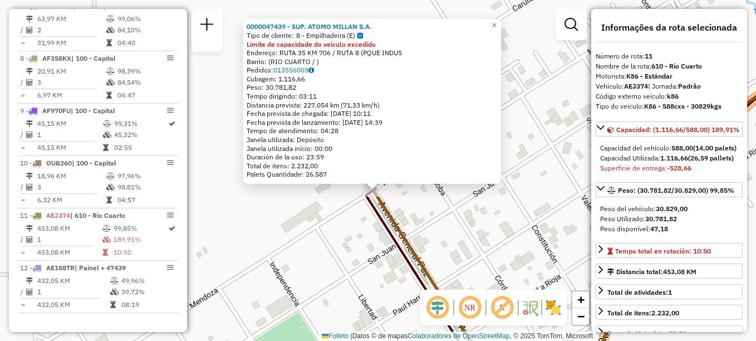
drag, startPoint x: 470, startPoint y: 205, endPoint x: 470, endPoint y: 214, distance: 9.5
click at [470, 214] on div "0000047439 - SUP. ATOMO MILLAN S.A. Tipo de cliente: 8 - Empilhadeira (E) Limit…" at bounding box center [378, 170] width 756 height 341
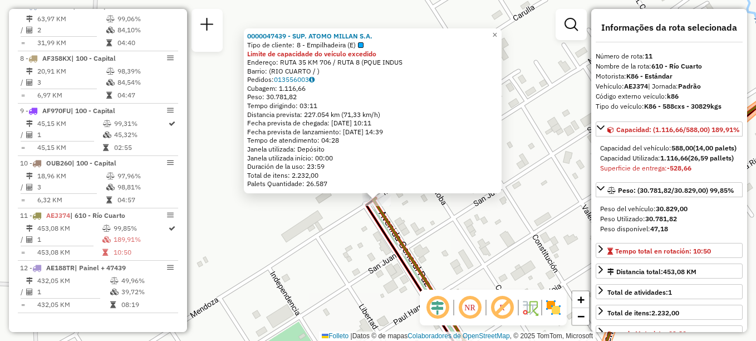
click at [449, 257] on div "0000047439 - SUP. ATOMO MILLAN S.A. Tipo de cliente: 8 - Empilhadeira (E) Limit…" at bounding box center [378, 170] width 756 height 341
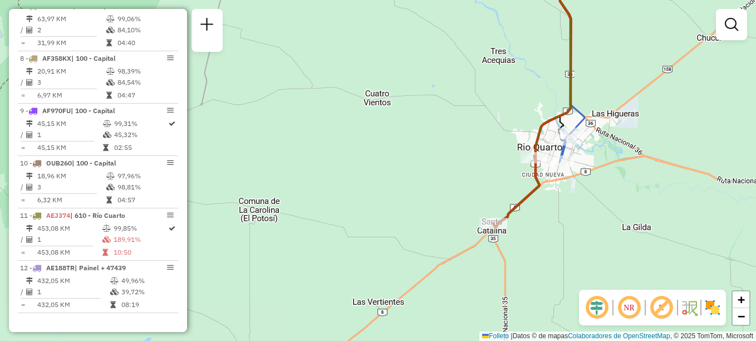
click at [481, 197] on div "Janela de atendimento Grade de atendimento Capacidade Transportadoras Veículos …" at bounding box center [378, 170] width 756 height 341
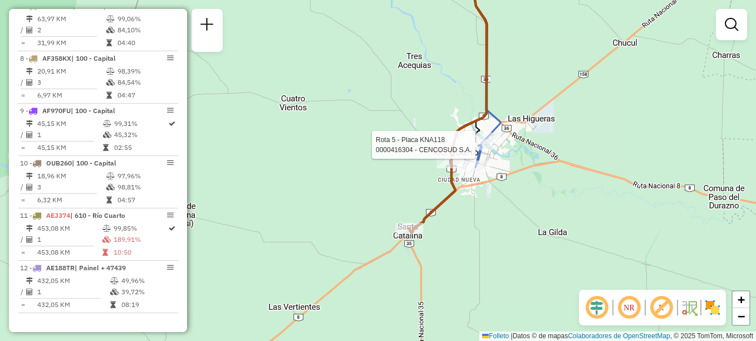
select select "**********"
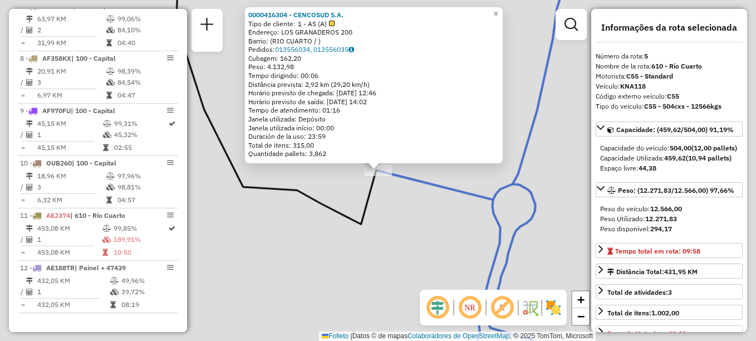
scroll to position [606, 0]
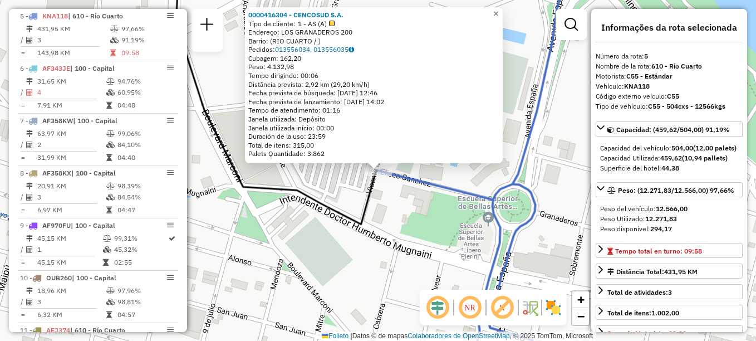
click at [498, 12] on span "×" at bounding box center [495, 13] width 5 height 9
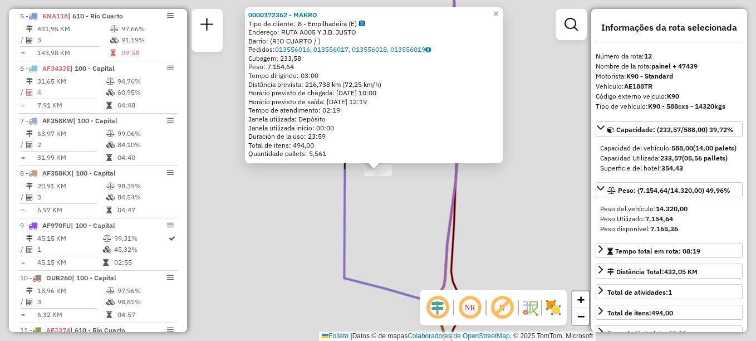
scroll to position [720, 0]
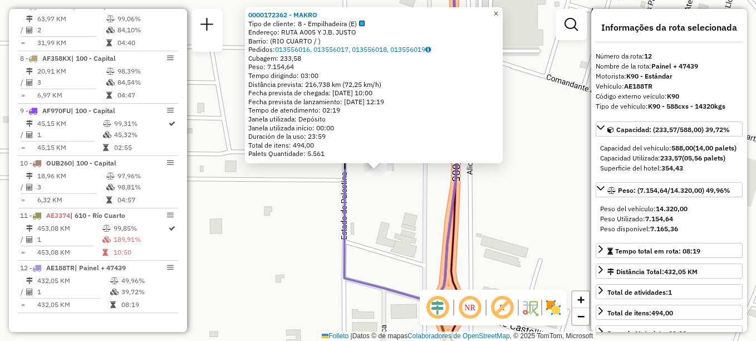
click at [498, 12] on span "×" at bounding box center [495, 13] width 5 height 9
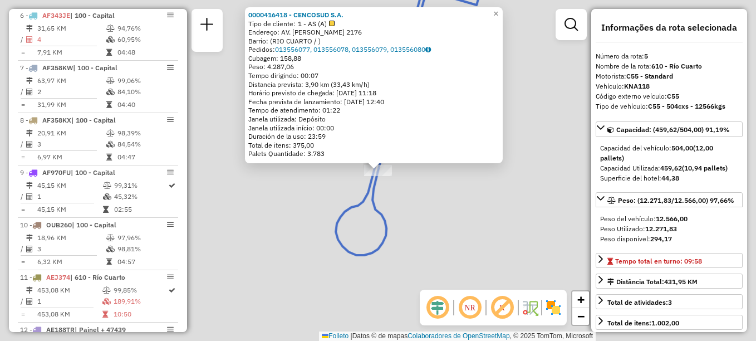
scroll to position [606, 0]
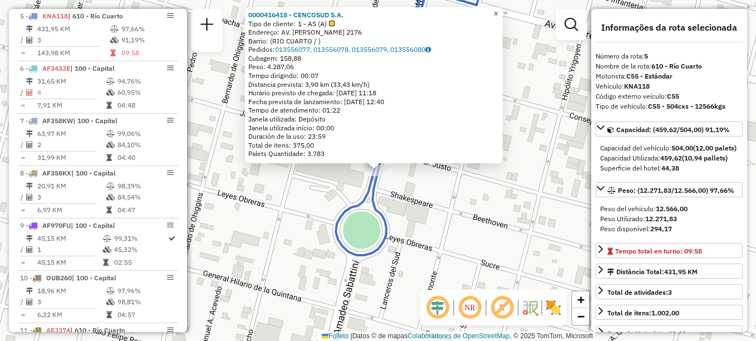
click at [498, 9] on span "×" at bounding box center [495, 13] width 5 height 9
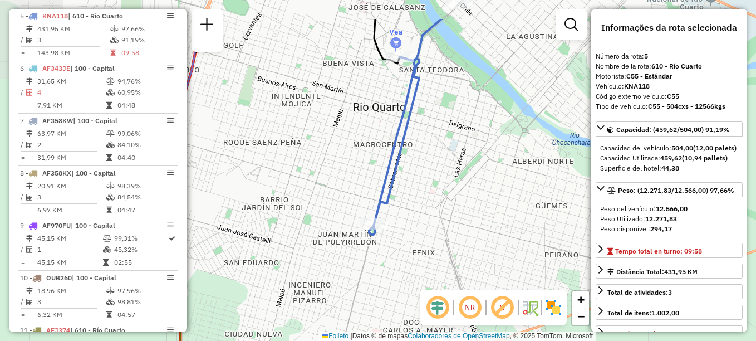
click at [393, 142] on icon at bounding box center [405, 126] width 72 height 215
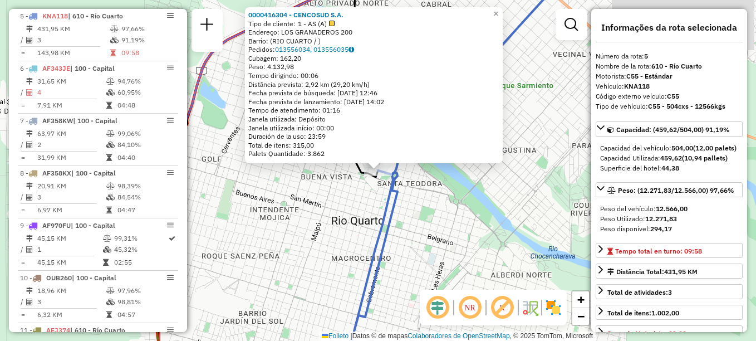
click at [470, 184] on div "0000416304 - CENCOSUD S.A. Tipo de cliente: 1 - AS (A) Endereço: LOS GRANADEROS…" at bounding box center [378, 170] width 756 height 341
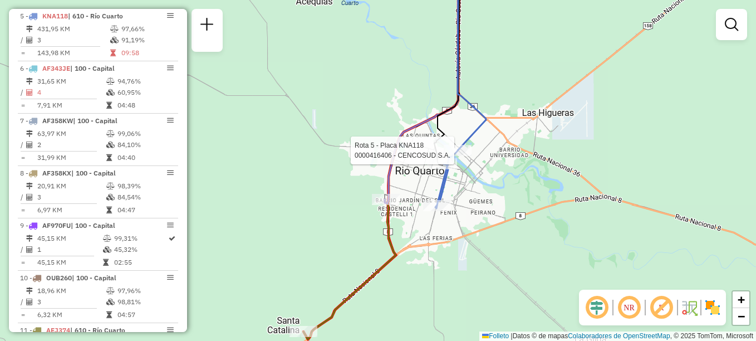
select select "**********"
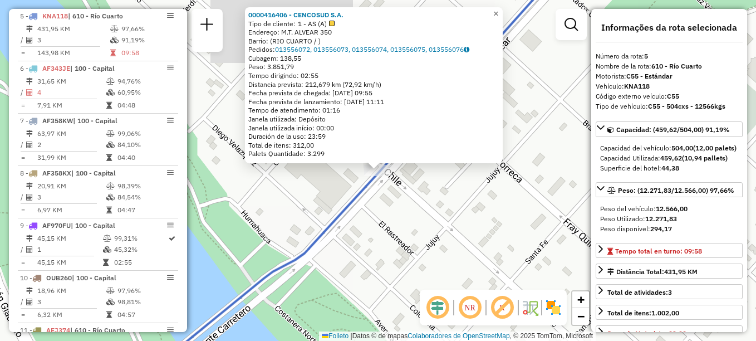
click at [498, 11] on span "×" at bounding box center [495, 13] width 5 height 9
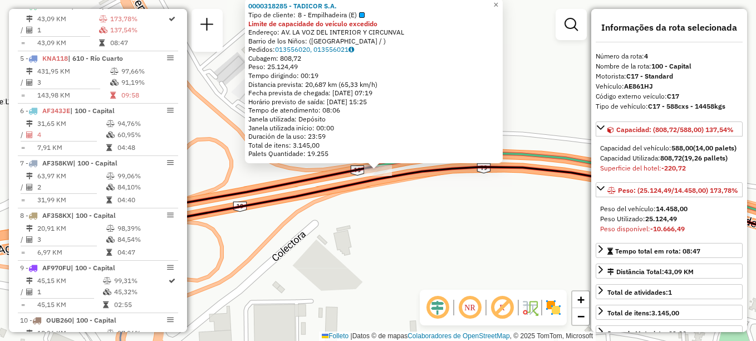
scroll to position [553, 0]
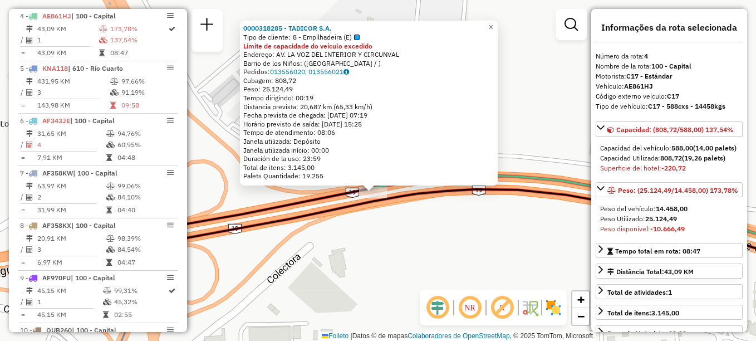
drag, startPoint x: 451, startPoint y: 245, endPoint x: 448, endPoint y: 266, distance: 20.3
click at [448, 266] on div "0000318285 - TADICOR S.A. Tipo de cliente: 8 - Empilhadeira (E) Limite de capac…" at bounding box center [378, 170] width 756 height 341
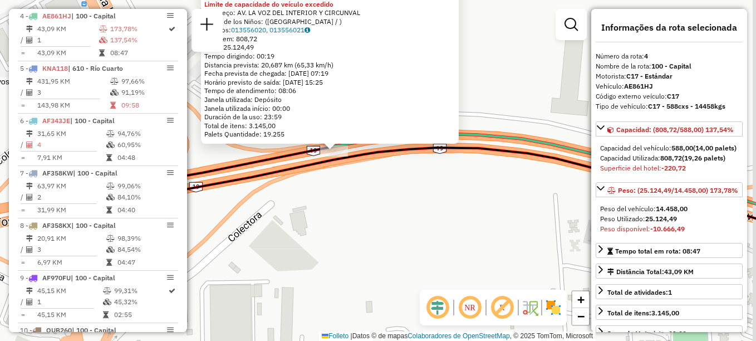
drag, startPoint x: 445, startPoint y: 198, endPoint x: 409, endPoint y: 76, distance: 127.2
click at [409, 76] on div "0000318285 - TADICOR S.A. Tipo de cliente: 8 - Empilhadeira (E) Limite de capac…" at bounding box center [378, 170] width 756 height 341
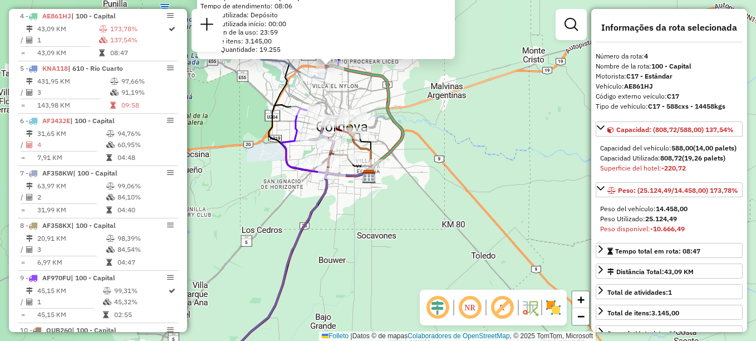
drag, startPoint x: 339, startPoint y: 271, endPoint x: 432, endPoint y: 35, distance: 253.9
click at [419, 63] on div "0000318285 - TADICOR S.A. Tipo de cliente: 8 - Empilhadeira (E) Limite de capac…" at bounding box center [378, 170] width 756 height 341
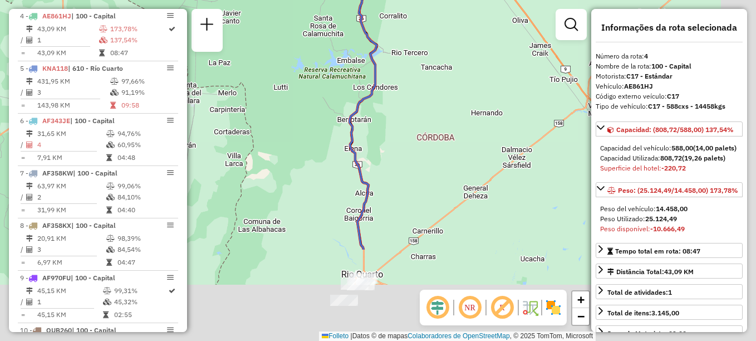
drag, startPoint x: 414, startPoint y: 201, endPoint x: 367, endPoint y: 17, distance: 189.9
click at [361, 31] on div "0000318285 - TADICOR S.A. Tipo de cliente: 8 - Empilhadeira (E) Limite de capac…" at bounding box center [378, 170] width 756 height 341
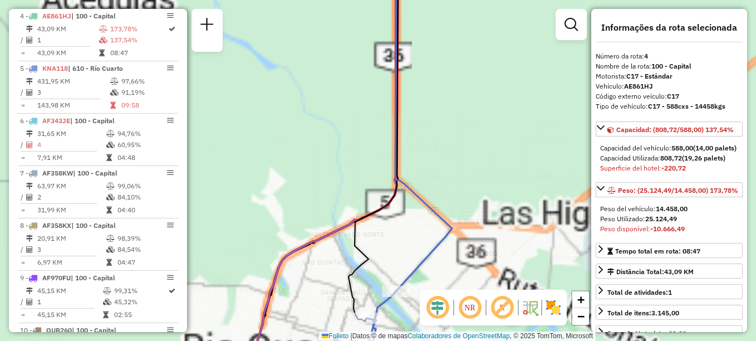
drag, startPoint x: 421, startPoint y: 109, endPoint x: 460, endPoint y: 24, distance: 92.6
click at [460, 24] on div "0000318285 - TADICOR S.A. Tipo de cliente: 8 - Empilhadeira (E) Limite de capac…" at bounding box center [378, 170] width 756 height 341
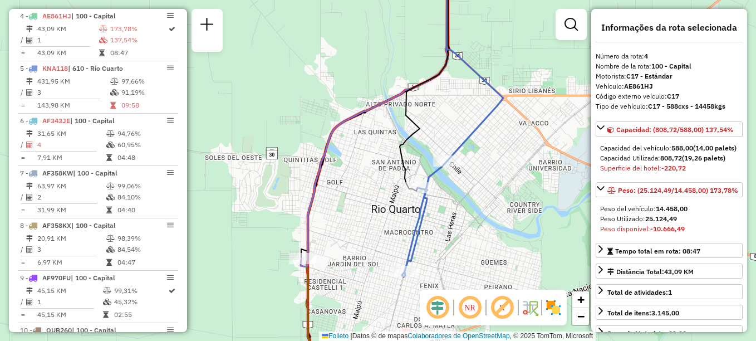
drag, startPoint x: 379, startPoint y: 283, endPoint x: 421, endPoint y: 104, distance: 184.2
click at [421, 104] on div "Rota 5 - Placa KNA118 0000416418 - CENCOSUD S.A. 0000318285 - TADICOR S.A. Tipo…" at bounding box center [378, 170] width 756 height 341
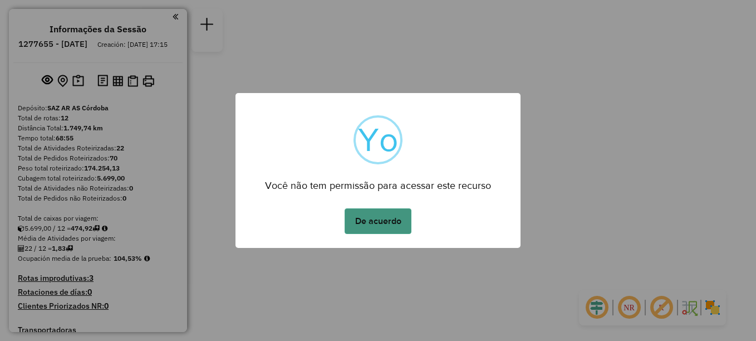
click at [365, 210] on button "De acuerdo" at bounding box center [378, 221] width 67 height 26
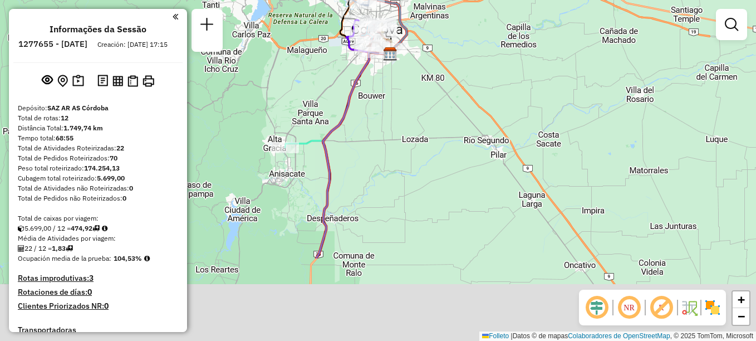
drag, startPoint x: 361, startPoint y: 307, endPoint x: 402, endPoint y: 31, distance: 278.5
click at [396, 70] on div "Janela de atendimento Grade de atendimento Capacidade Transportadoras Veículos …" at bounding box center [378, 170] width 756 height 341
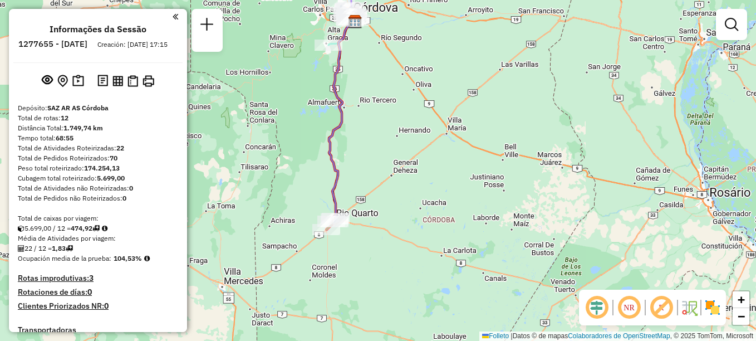
drag, startPoint x: 354, startPoint y: 188, endPoint x: 359, endPoint y: 169, distance: 19.6
click at [359, 169] on div "Janela de atendimento Grade de atendimento Capacidade Transportadoras Veículos …" at bounding box center [378, 170] width 756 height 341
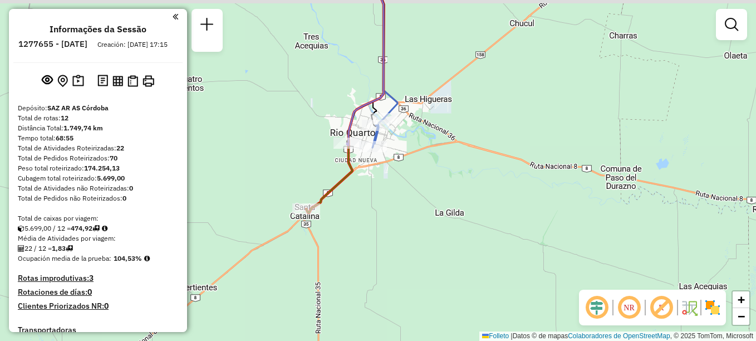
drag, startPoint x: 356, startPoint y: 174, endPoint x: 428, endPoint y: 186, distance: 73.3
click at [426, 188] on div "Janela de atendimento Grade de atendimento Capacidade Transportadoras Veículos …" at bounding box center [378, 170] width 756 height 341
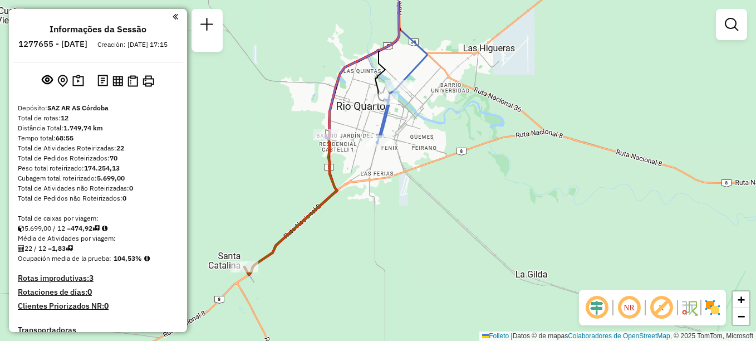
drag, startPoint x: 430, startPoint y: 185, endPoint x: 484, endPoint y: 221, distance: 65.0
click at [484, 221] on div "Janela de atendimento Grade de atendimento Capacidade Transportadoras Veículos …" at bounding box center [378, 170] width 756 height 341
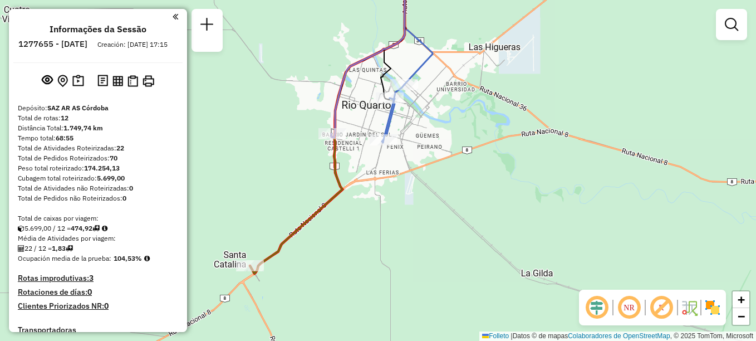
drag, startPoint x: 308, startPoint y: 297, endPoint x: 492, endPoint y: 180, distance: 217.7
click at [492, 181] on div "Janela de atendimento Grade de atendimento Capacidade Transportadoras Veículos …" at bounding box center [378, 170] width 756 height 341
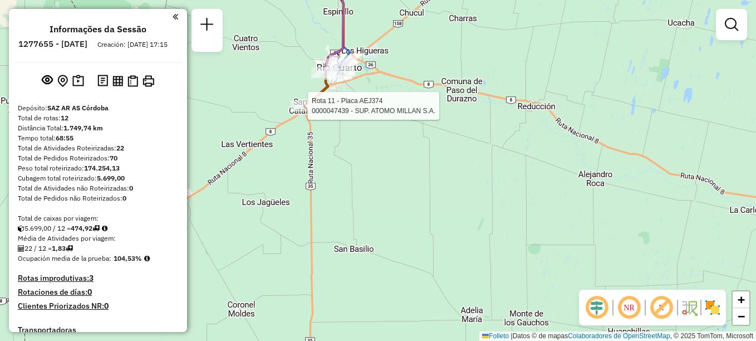
select select "**********"
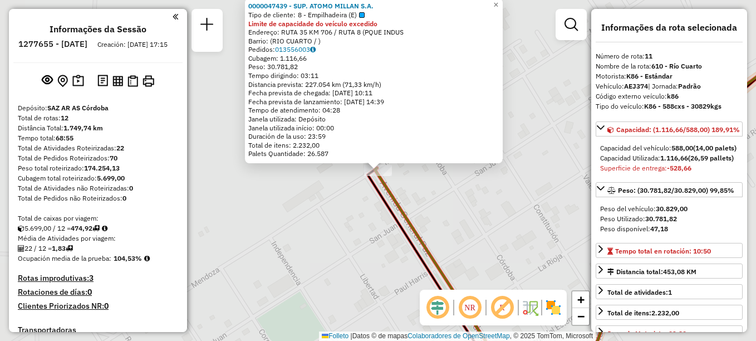
scroll to position [720, 0]
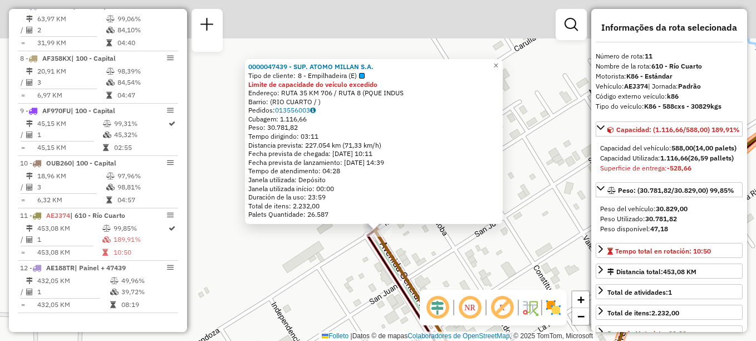
drag, startPoint x: 365, startPoint y: 271, endPoint x: 366, endPoint y: 296, distance: 24.5
click at [366, 296] on div "0000047439 - SUP. ATOMO MILLAN S.A. Tipo de cliente: 8 - Empilhadeira (E) Limit…" at bounding box center [378, 170] width 756 height 341
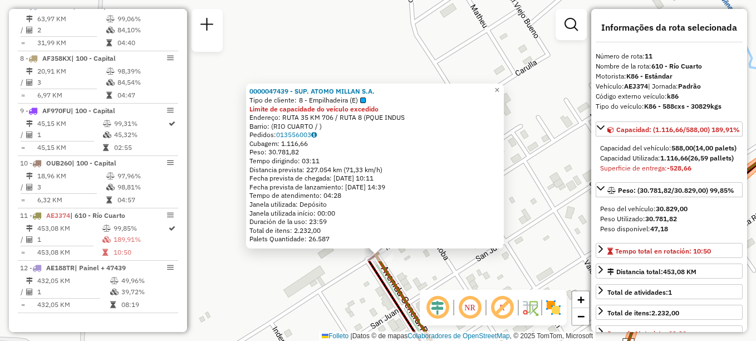
click at [420, 245] on div "0000047439 - SUP. ATOMO MILLAN S.A. Tipo de cliente: 8 - Empilhadeira (E) Limit…" at bounding box center [375, 165] width 258 height 165
click at [423, 265] on div "0000047439 - SUP. ATOMO MILLAN S.A. Tipo de cliente: 8 - Empilhadeira (E) Limit…" at bounding box center [378, 170] width 756 height 341
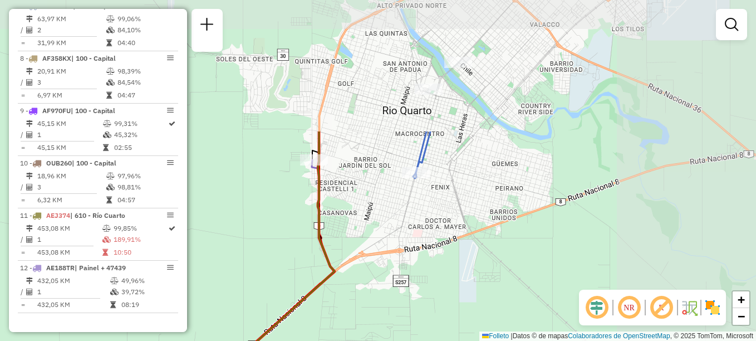
drag, startPoint x: 489, startPoint y: 223, endPoint x: 304, endPoint y: 366, distance: 233.7
click at [304, 340] on html "Aguarde... Pop-up bloqueado! Seu navegador bloqueou automáticamente a abertura …" at bounding box center [378, 170] width 756 height 341
